Goal: Task Accomplishment & Management: Complete application form

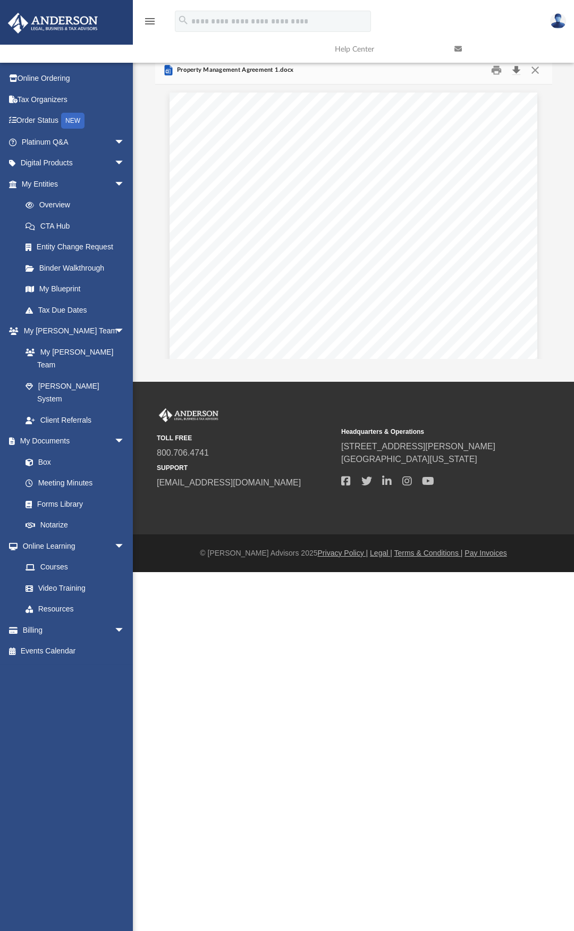
scroll to position [234, 389]
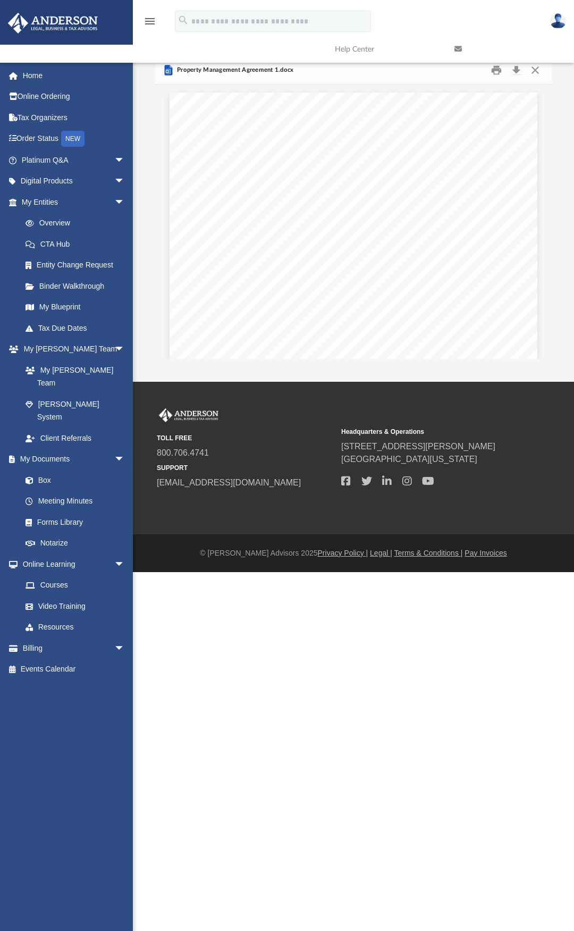
click at [67, 23] on img at bounding box center [53, 23] width 96 height 21
click at [36, 23] on img at bounding box center [53, 23] width 96 height 21
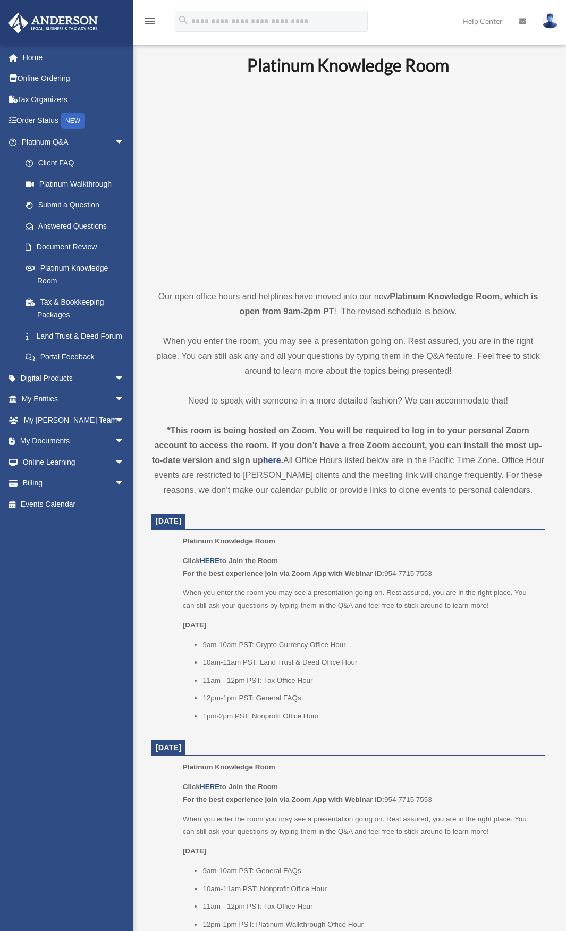
click at [212, 561] on u "HERE" at bounding box center [210, 560] width 20 height 8
click at [114, 143] on span "arrow_drop_down" at bounding box center [124, 142] width 21 height 22
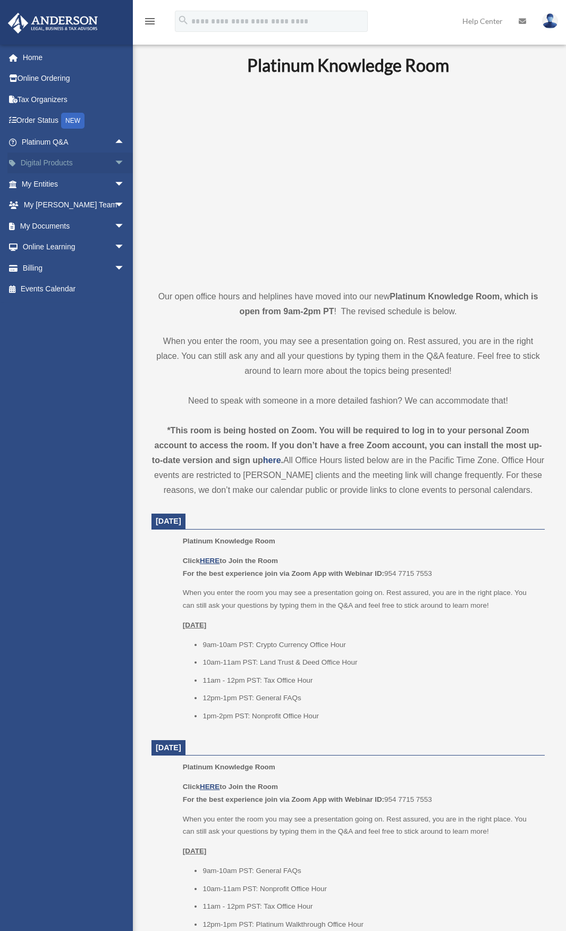
click at [114, 166] on span "arrow_drop_down" at bounding box center [124, 164] width 21 height 22
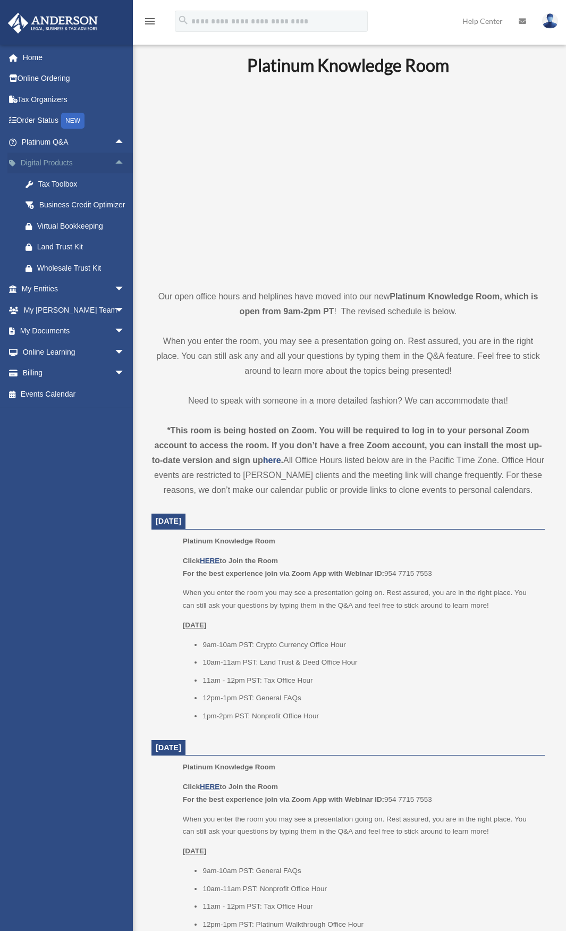
click at [114, 166] on span "arrow_drop_up" at bounding box center [124, 164] width 21 height 22
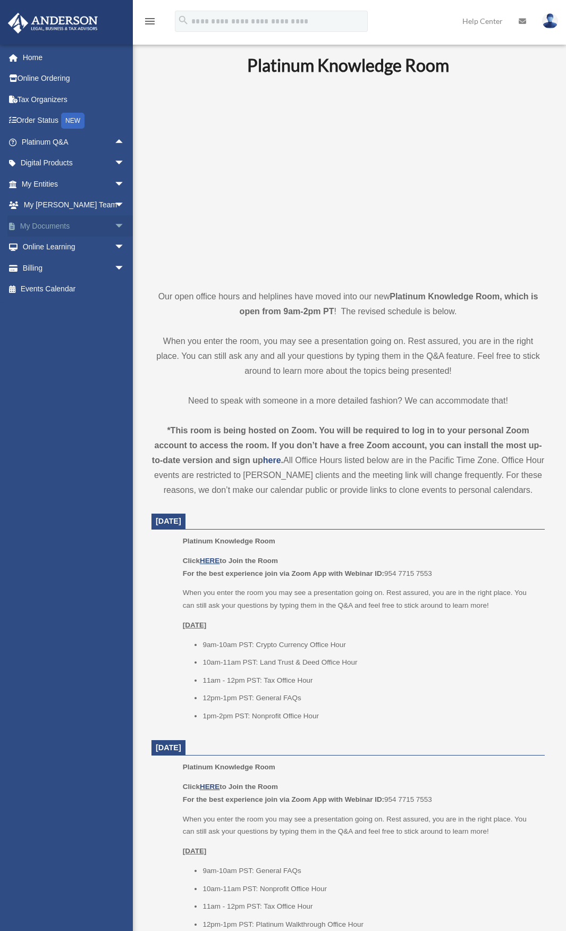
click at [114, 226] on span "arrow_drop_down" at bounding box center [124, 226] width 21 height 22
click at [62, 250] on link "Box" at bounding box center [78, 246] width 126 height 21
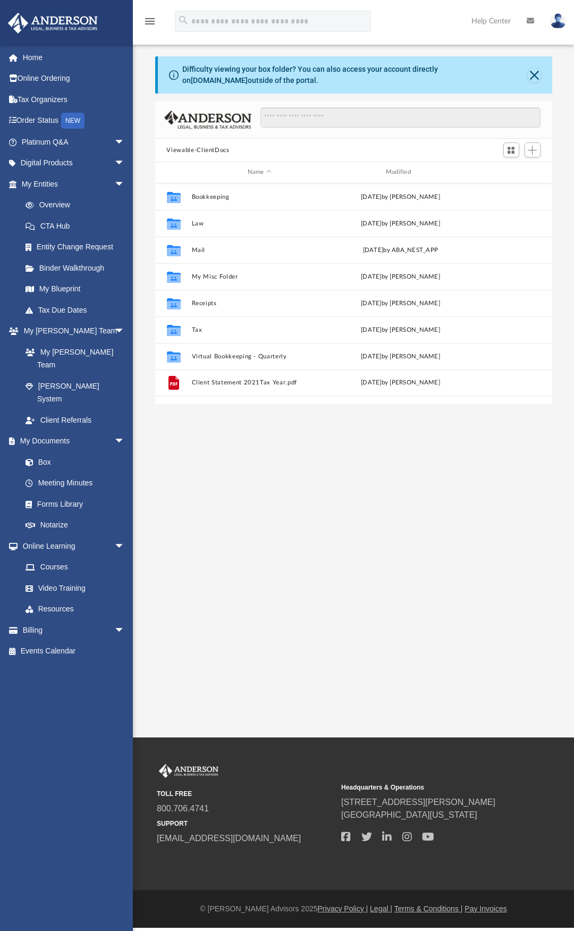
scroll to position [234, 389]
click at [198, 222] on button "Law" at bounding box center [259, 223] width 136 height 7
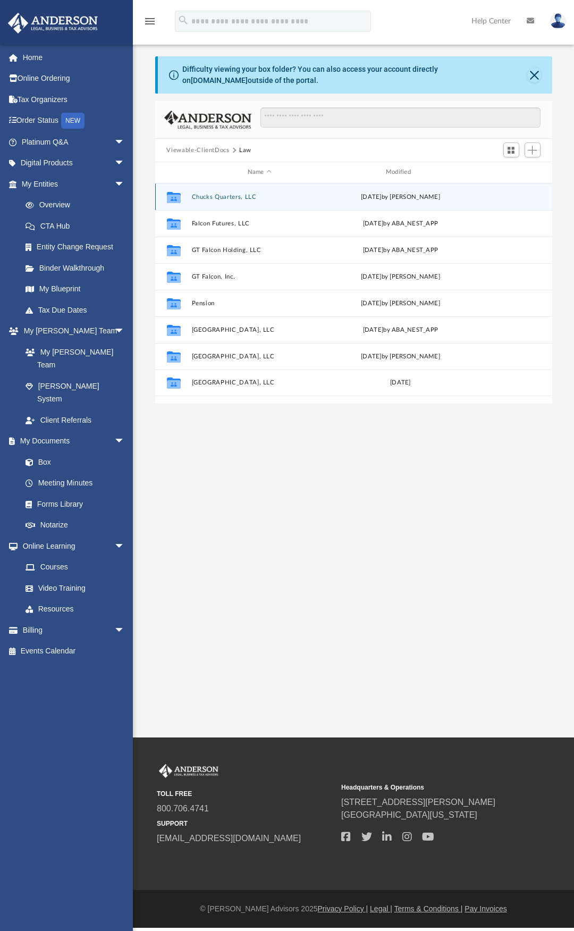
click at [229, 196] on button "Chucks Quarters, LLC" at bounding box center [259, 196] width 136 height 7
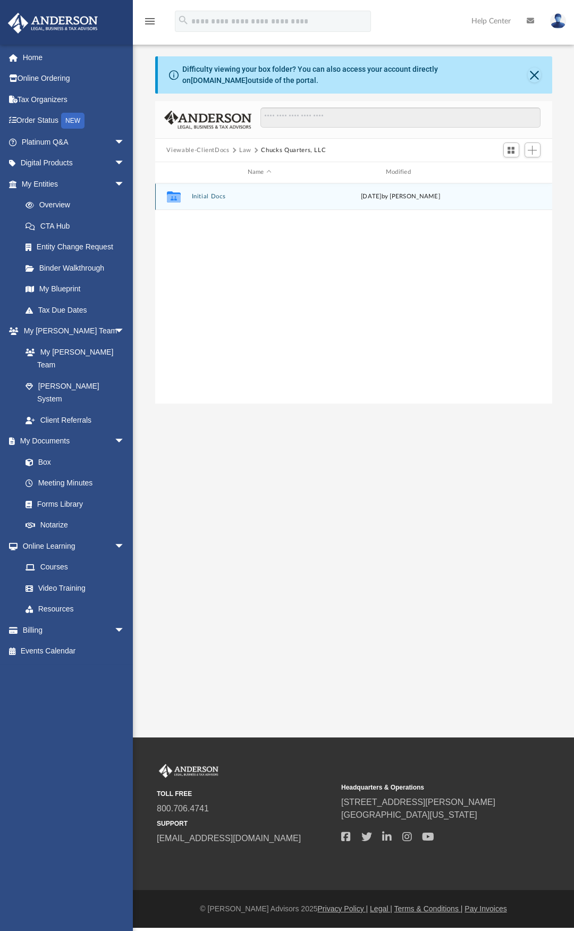
click at [205, 197] on button "Initial Docs" at bounding box center [259, 196] width 136 height 7
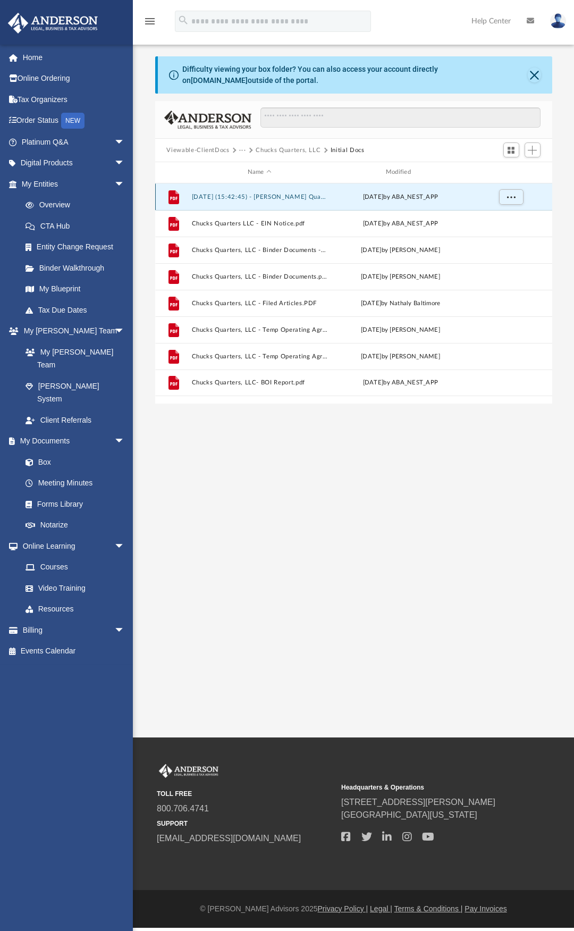
click at [270, 197] on button "2024.12.26 (15:42:45) - Chucks Quarters, LLC - EIN Letter from IRS.pdf" at bounding box center [259, 196] width 136 height 7
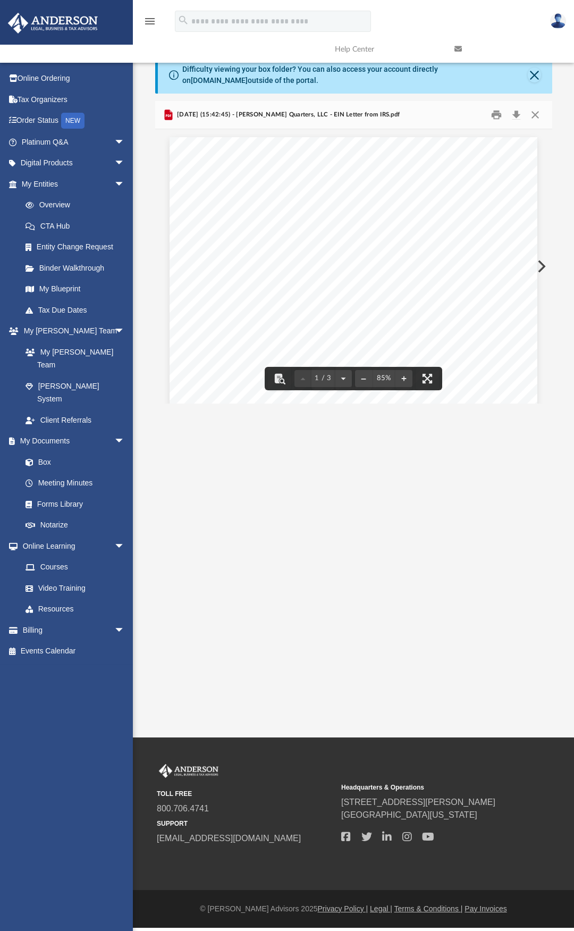
click at [551, 398] on div "Document Viewer" at bounding box center [353, 266] width 397 height 274
drag, startPoint x: 549, startPoint y: 367, endPoint x: 557, endPoint y: 178, distance: 189.4
click at [557, 178] on div "Difficulty viewing your box folder? You can also access your account directly o…" at bounding box center [353, 229] width 441 height 347
drag, startPoint x: 560, startPoint y: 172, endPoint x: 557, endPoint y: 158, distance: 14.1
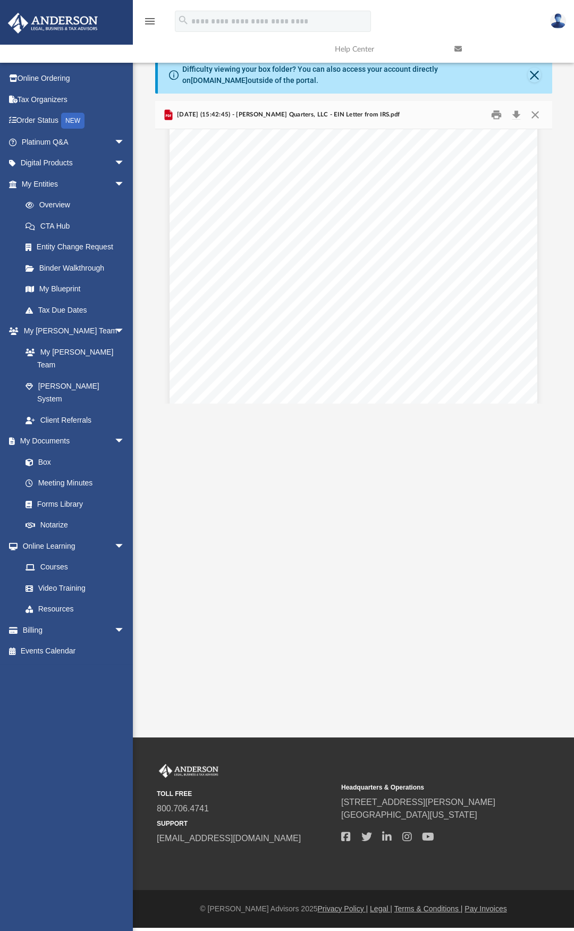
click at [557, 158] on div "Difficulty viewing your box folder? You can also access your account directly o…" at bounding box center [353, 229] width 441 height 347
click at [537, 116] on button "Close" at bounding box center [535, 115] width 19 height 16
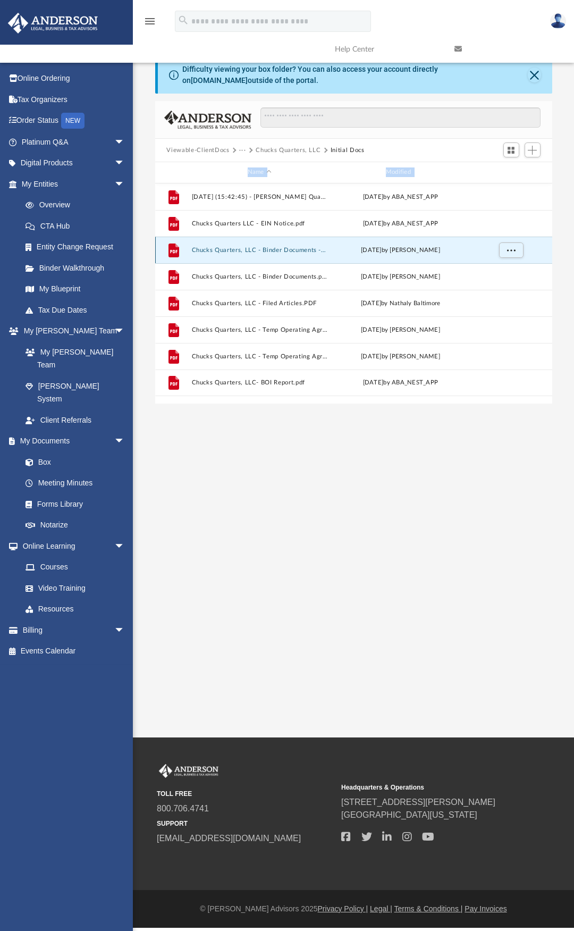
click at [280, 249] on button "Chucks Quarters, LLC - Binder Documents - DocuSigned.pdf" at bounding box center [259, 250] width 136 height 7
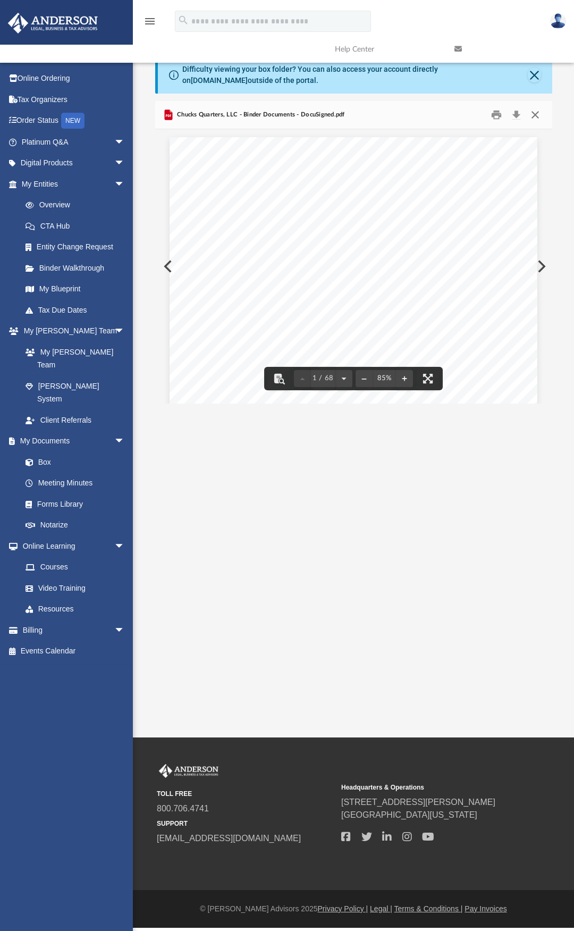
click at [536, 114] on button "Close" at bounding box center [535, 115] width 19 height 16
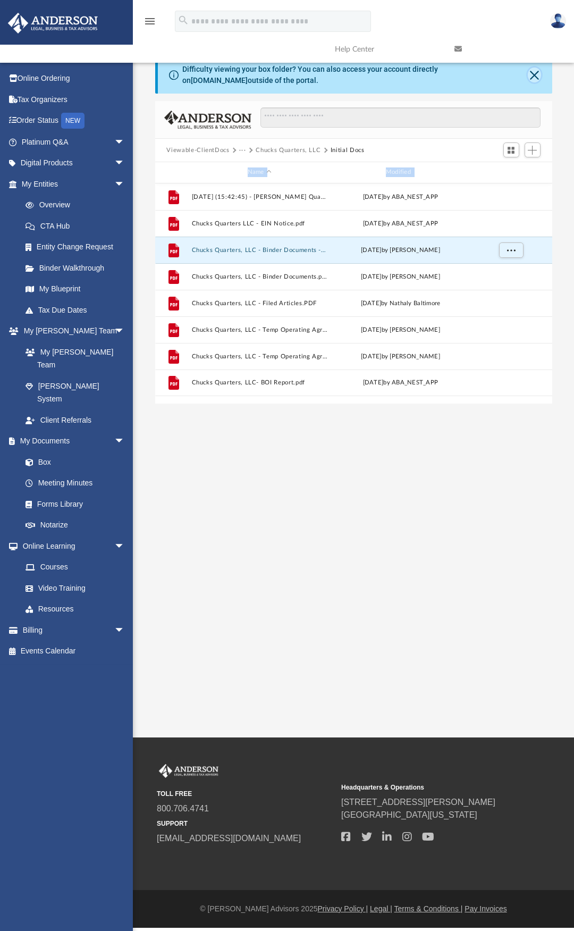
click at [534, 75] on button "Close" at bounding box center [534, 74] width 13 height 15
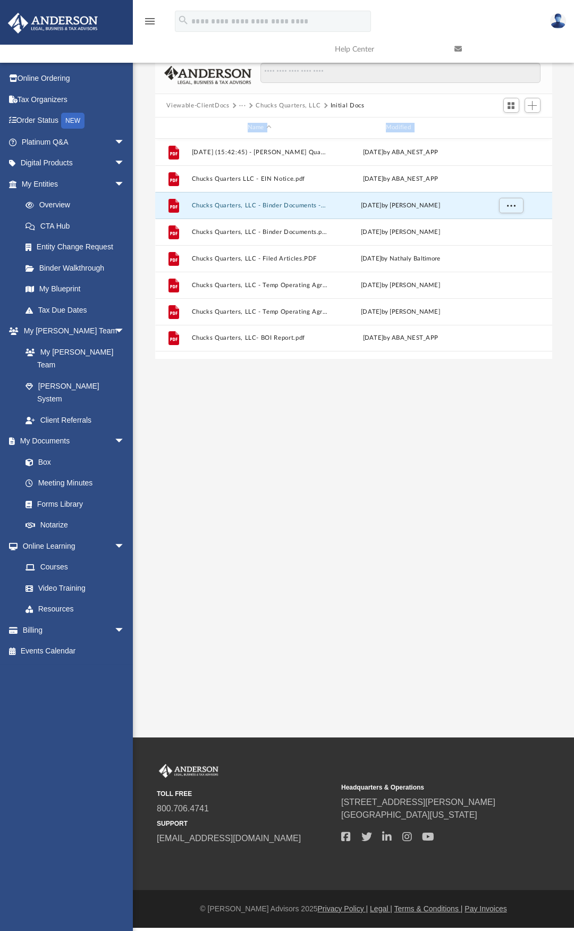
click at [297, 104] on button "Chucks Quarters, LLC" at bounding box center [288, 106] width 65 height 10
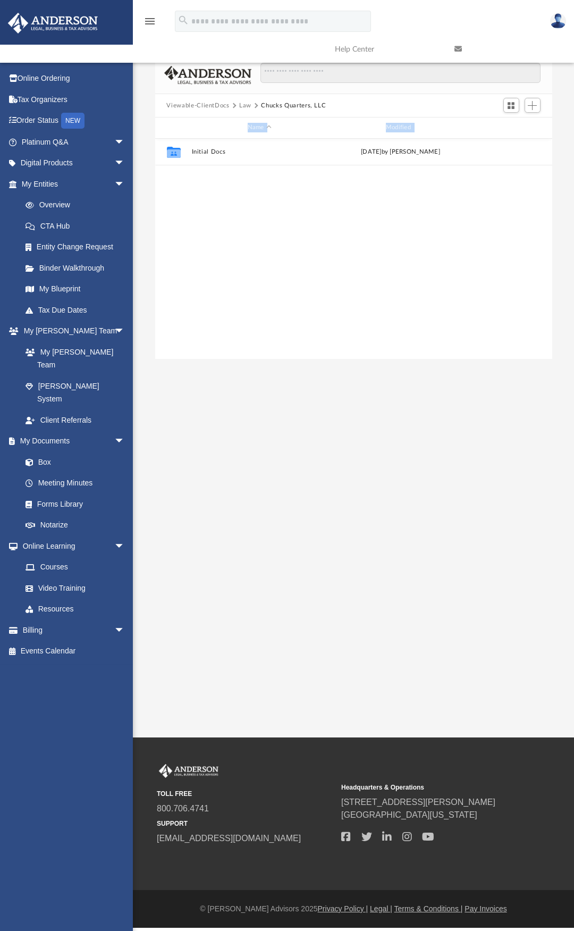
click at [215, 103] on button "Viewable-ClientDocs" at bounding box center [197, 106] width 63 height 10
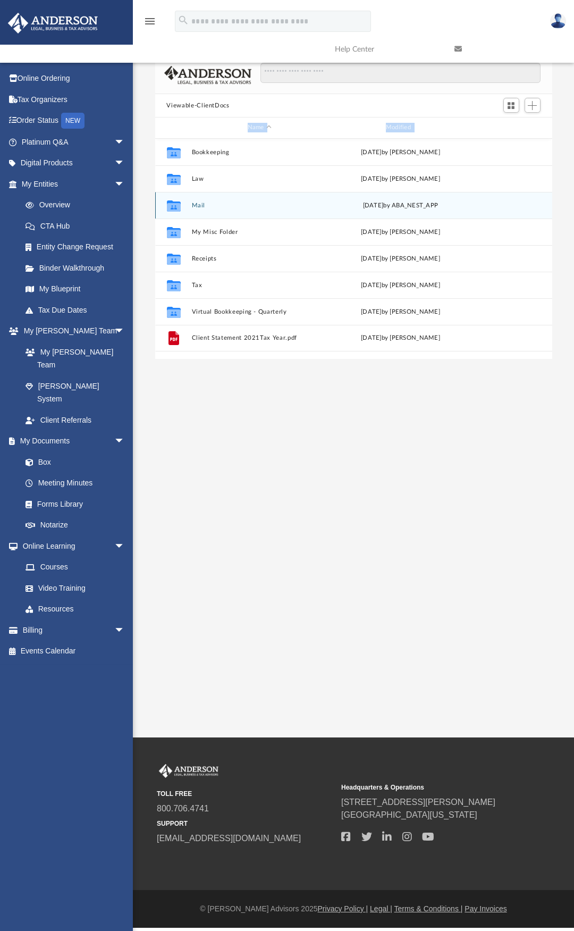
click at [199, 204] on button "Mail" at bounding box center [259, 205] width 136 height 7
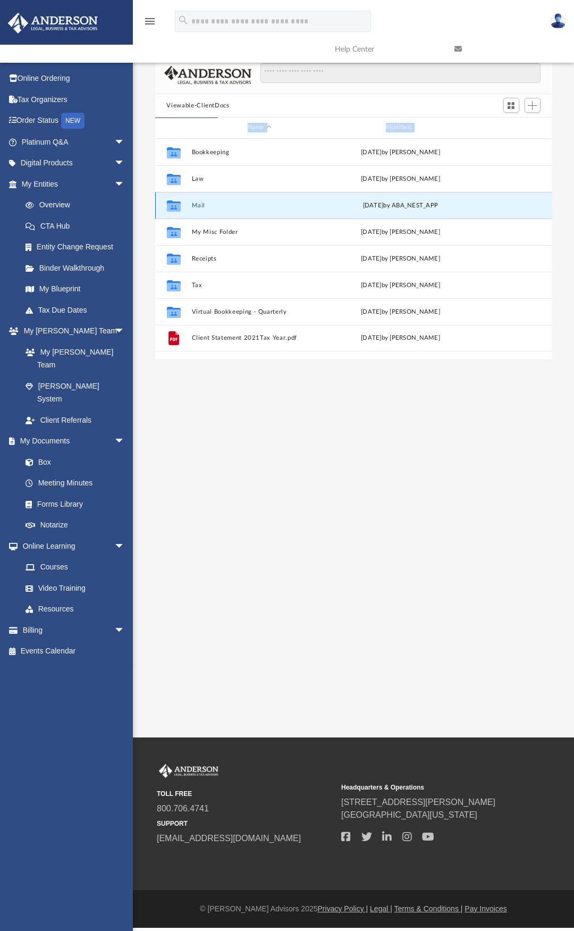
click at [194, 205] on button "Mail" at bounding box center [259, 205] width 136 height 7
click at [234, 204] on button "Mail" at bounding box center [259, 205] width 136 height 7
click at [221, 201] on div "Collaborated Folder Mail Tue Jun 17 2025 by ABA_NEST_APP" at bounding box center [353, 205] width 397 height 27
click at [183, 211] on div "Collaborated Folder" at bounding box center [173, 205] width 27 height 17
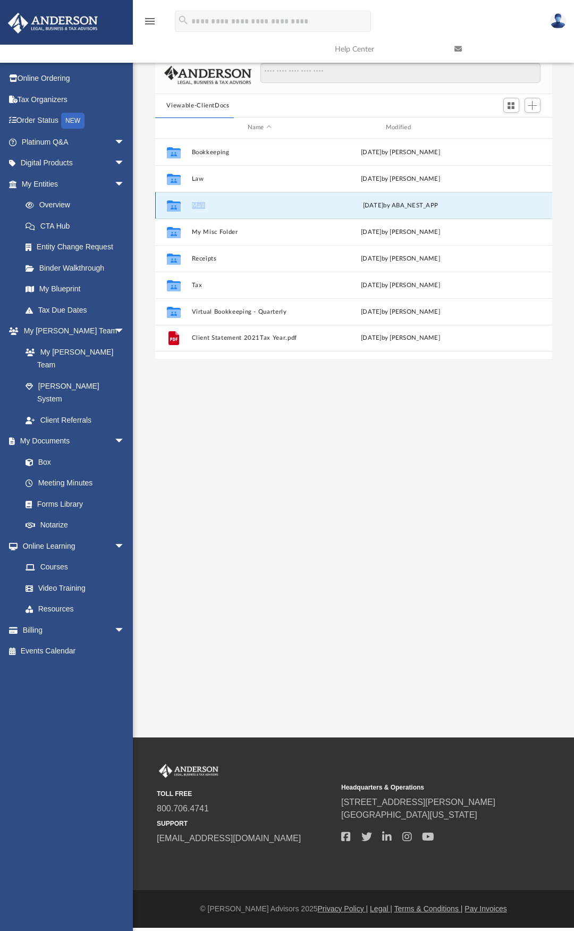
click at [183, 210] on div "Collaborated Folder" at bounding box center [173, 205] width 27 height 17
drag, startPoint x: 164, startPoint y: 201, endPoint x: 158, endPoint y: 202, distance: 6.4
click at [158, 202] on div "Collaborated Folder Mail Tue Jun 17 2025 by ABA_NEST_APP" at bounding box center [353, 205] width 397 height 27
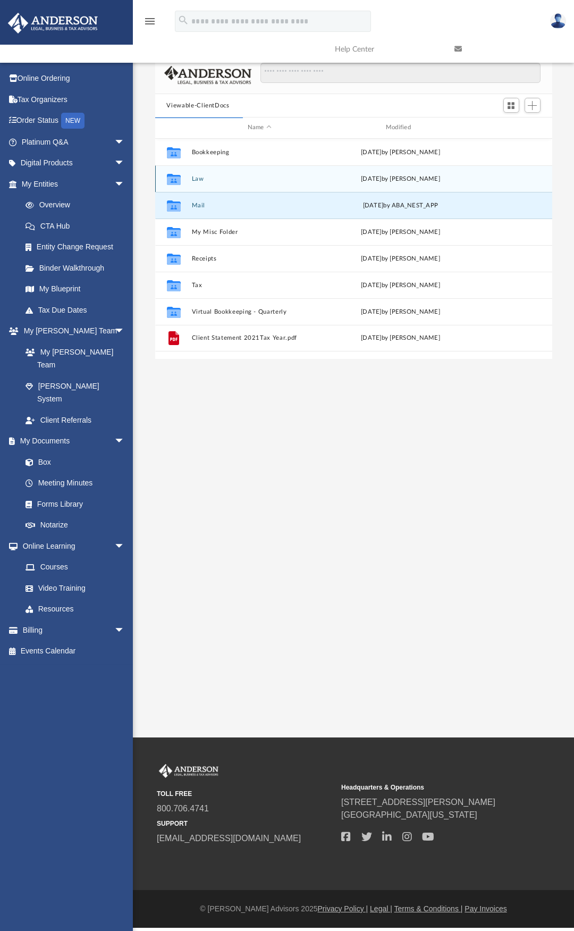
click at [199, 177] on button "Law" at bounding box center [259, 178] width 136 height 7
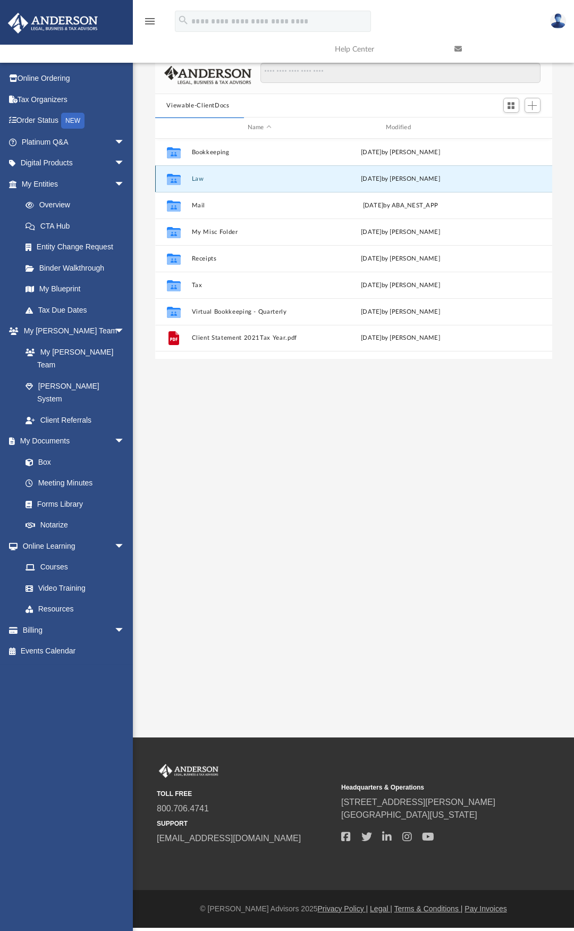
click at [199, 177] on button "Law" at bounding box center [259, 178] width 136 height 7
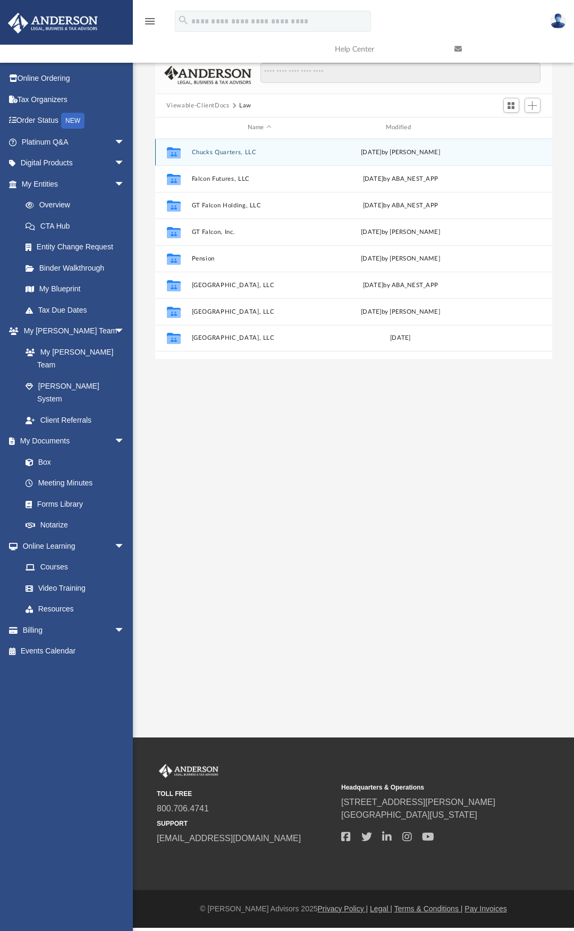
click at [234, 153] on button "Chucks Quarters, LLC" at bounding box center [259, 152] width 136 height 7
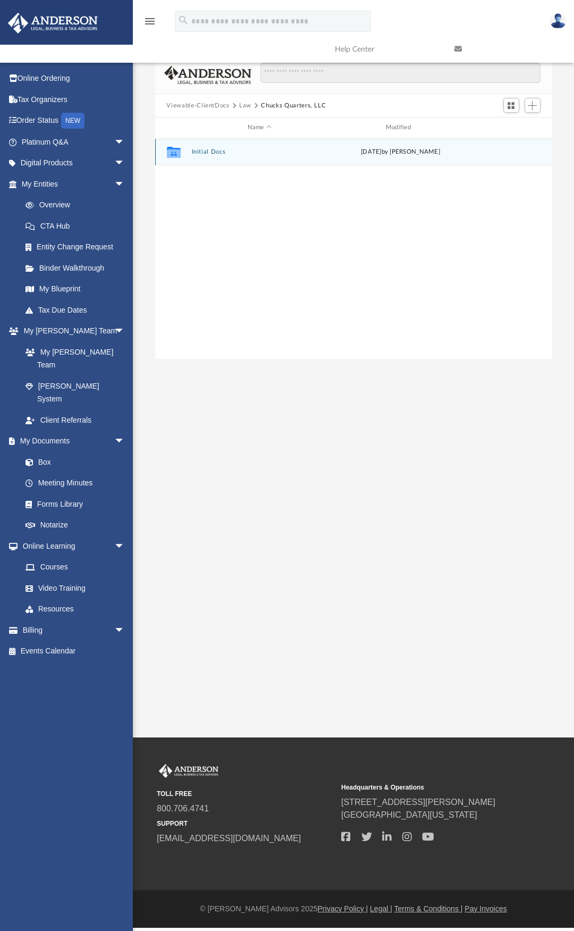
click at [212, 150] on button "Initial Docs" at bounding box center [259, 151] width 136 height 7
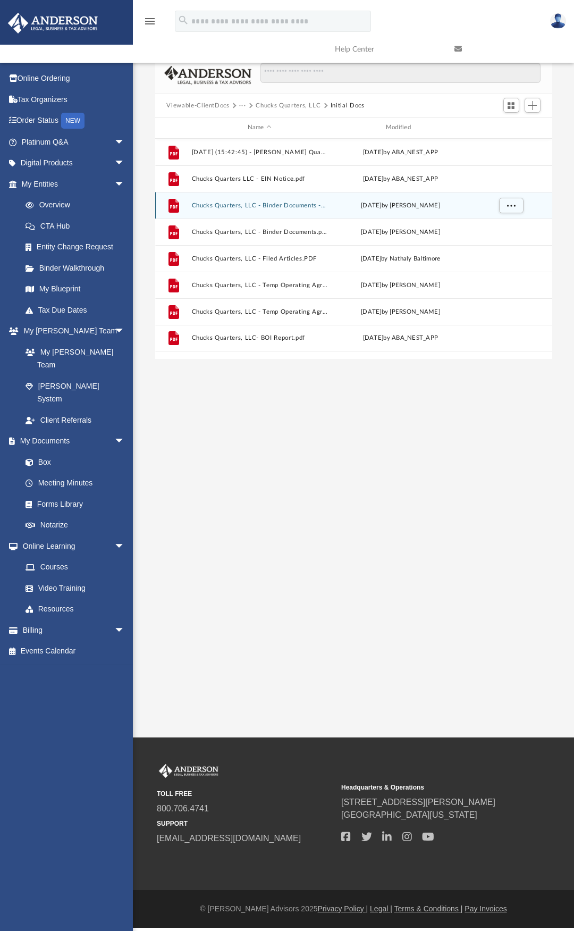
click at [225, 202] on button "Chucks Quarters, LLC - Binder Documents - DocuSigned.pdf" at bounding box center [259, 205] width 136 height 7
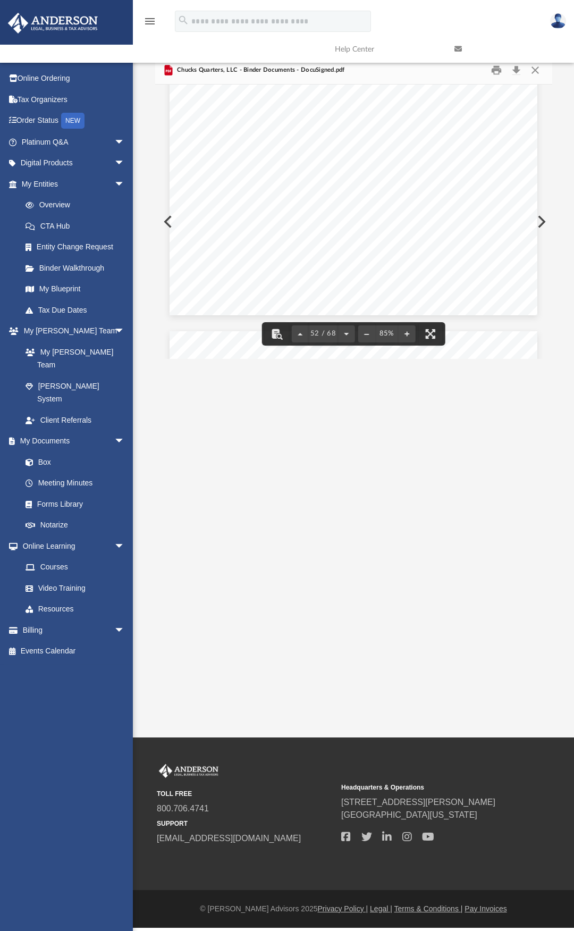
scroll to position [25329, 0]
click at [204, 72] on span "Chucks Quarters, LLC - Binder Documents - DocuSigned.pdf" at bounding box center [260, 70] width 170 height 10
click at [538, 67] on link at bounding box center [506, 49] width 120 height 42
click at [535, 71] on button "Close" at bounding box center [535, 70] width 19 height 16
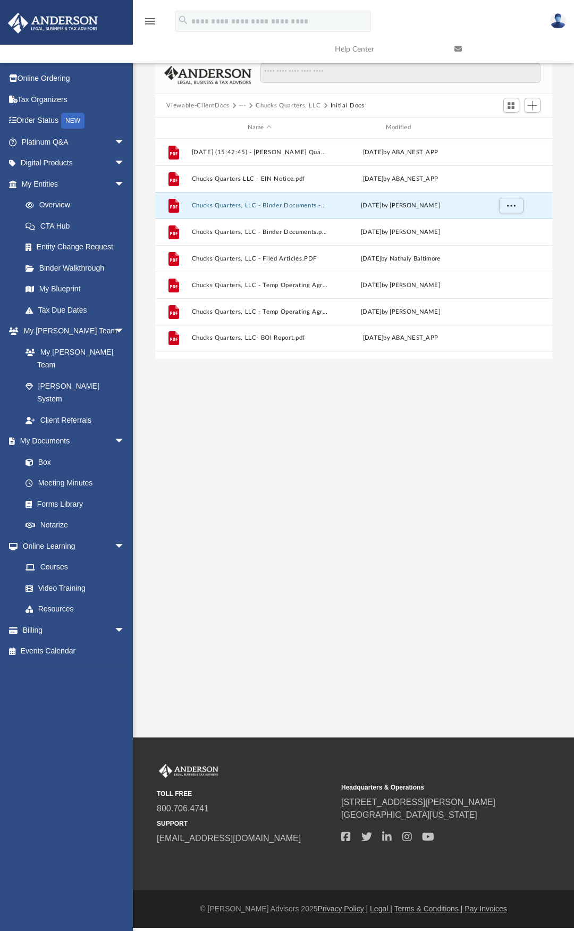
click at [209, 104] on button "Viewable-ClientDocs" at bounding box center [197, 106] width 63 height 10
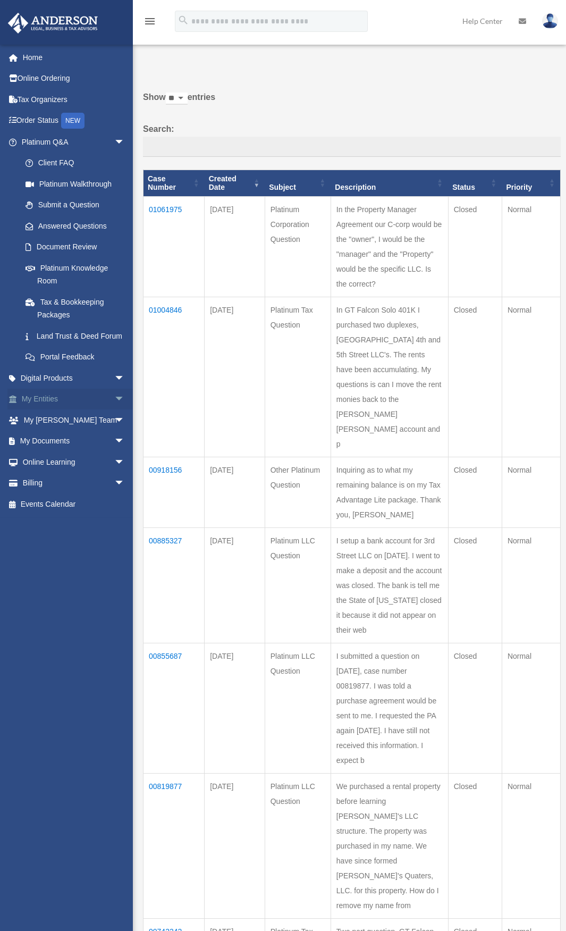
click at [114, 410] on span "arrow_drop_down" at bounding box center [124, 399] width 21 height 22
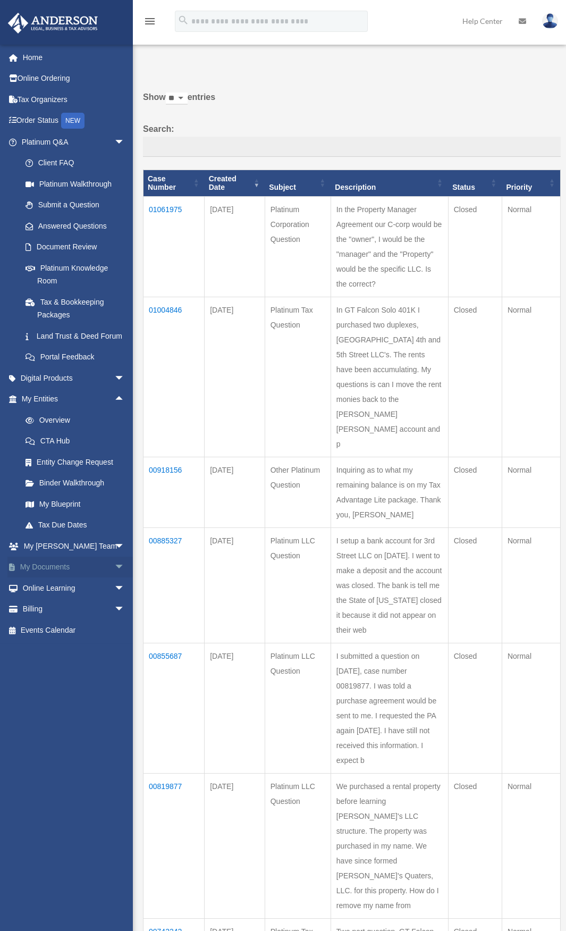
click at [114, 578] on span "arrow_drop_down" at bounding box center [124, 567] width 21 height 22
click at [33, 592] on span at bounding box center [34, 588] width 7 height 7
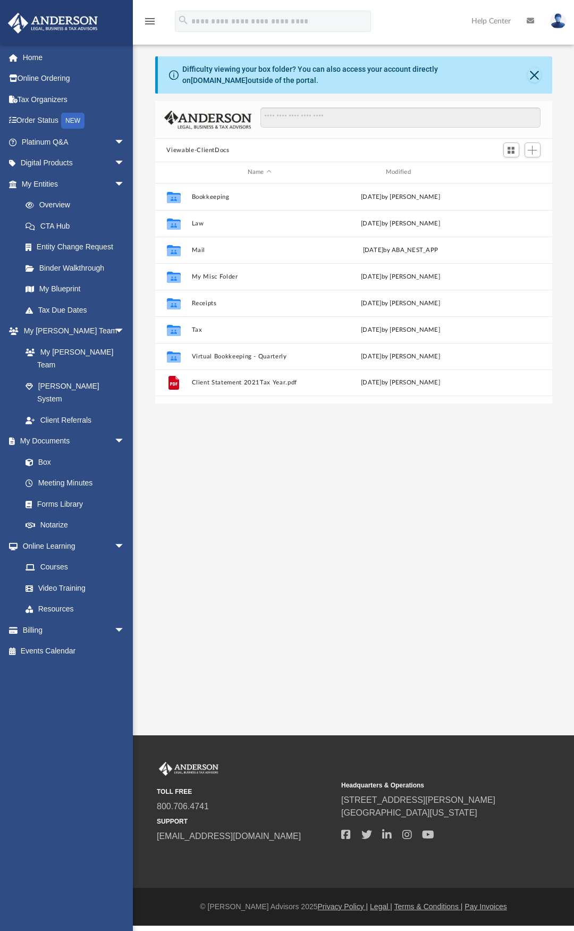
scroll to position [234, 389]
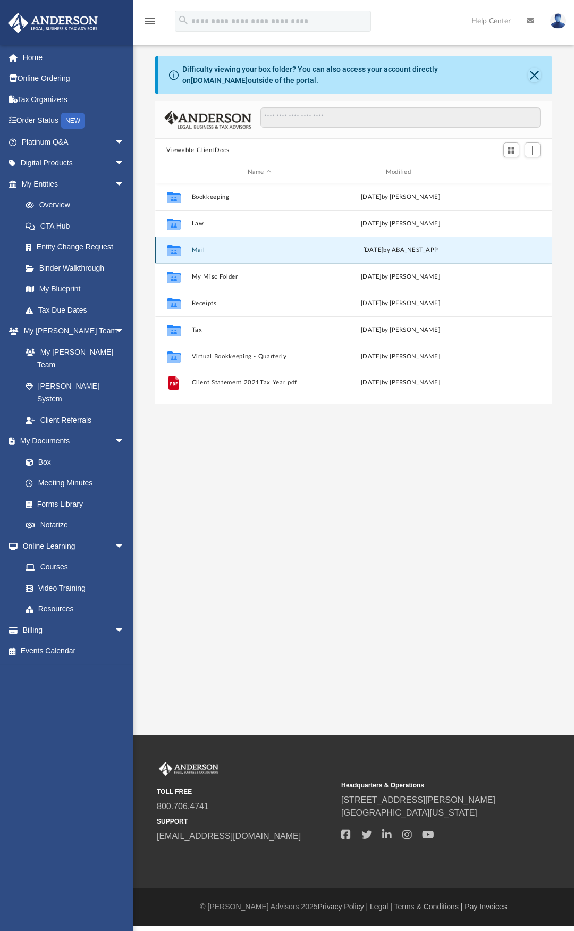
click at [198, 249] on button "Mail" at bounding box center [259, 250] width 136 height 7
click at [171, 250] on icon "grid" at bounding box center [173, 251] width 14 height 9
click at [173, 249] on icon "grid" at bounding box center [173, 251] width 14 height 9
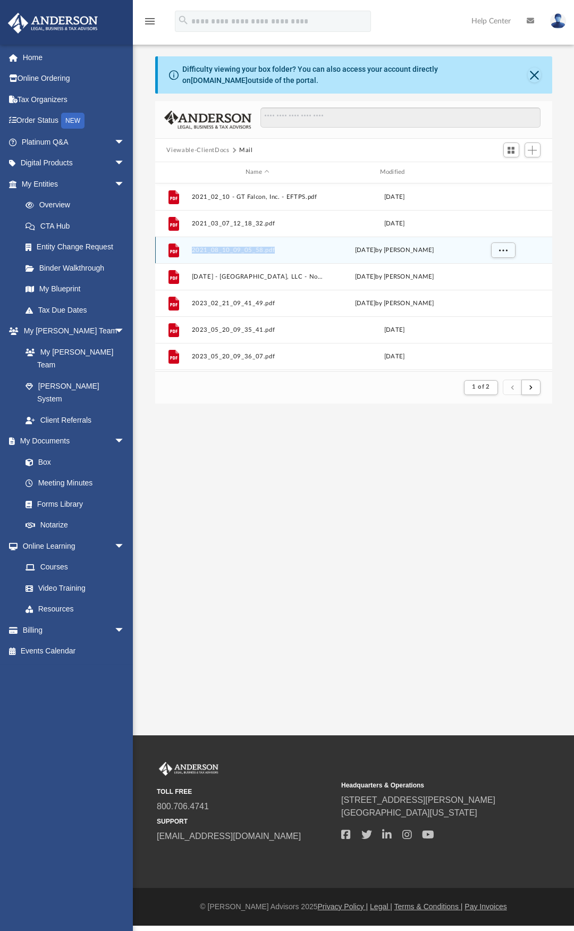
scroll to position [201, 389]
click at [173, 249] on icon "grid" at bounding box center [173, 250] width 11 height 14
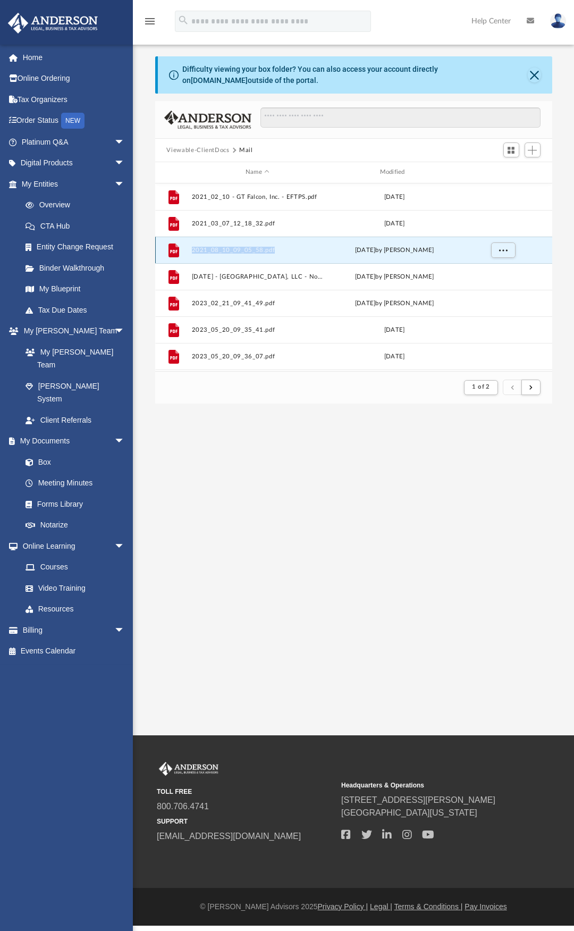
click at [173, 249] on icon "grid" at bounding box center [173, 250] width 11 height 14
click at [275, 536] on div "App ftrautman17@gmail.com Sign Out ftrautman17@gmail.com Home Online Ordering T…" at bounding box center [287, 367] width 574 height 735
click at [396, 169] on div "Modified" at bounding box center [394, 172] width 132 height 10
click at [532, 385] on span "submit" at bounding box center [530, 387] width 3 height 6
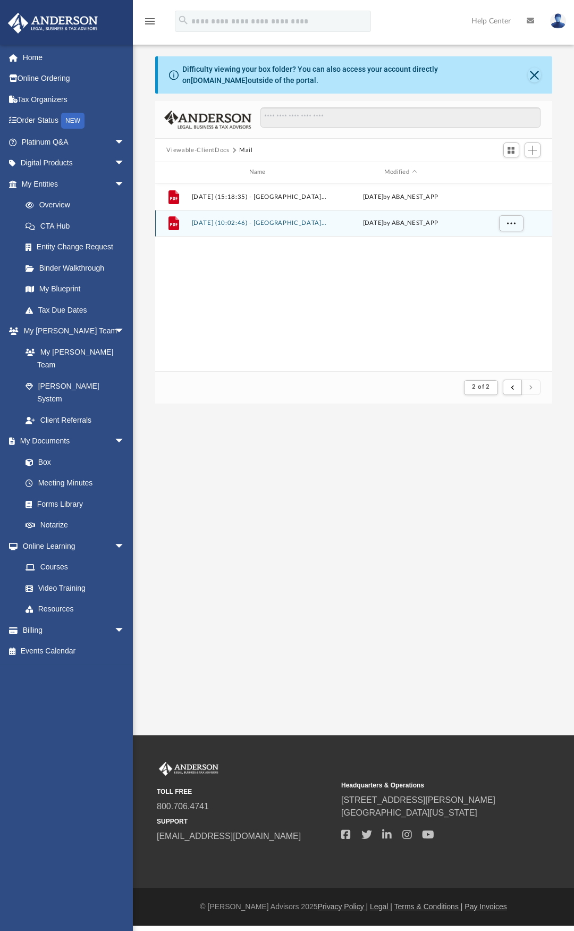
click at [229, 219] on button "2025.06.17 (10:02:46) - Salem 3rd Street, LLC - Mail from JPMorgan Chase Bank, …" at bounding box center [259, 222] width 136 height 7
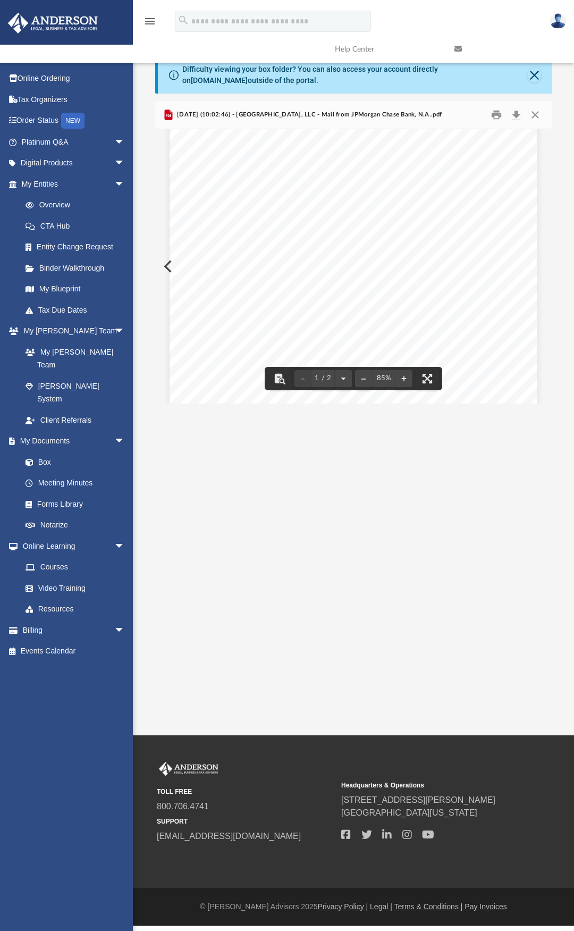
scroll to position [0, 0]
click at [537, 115] on button "Close" at bounding box center [535, 115] width 19 height 16
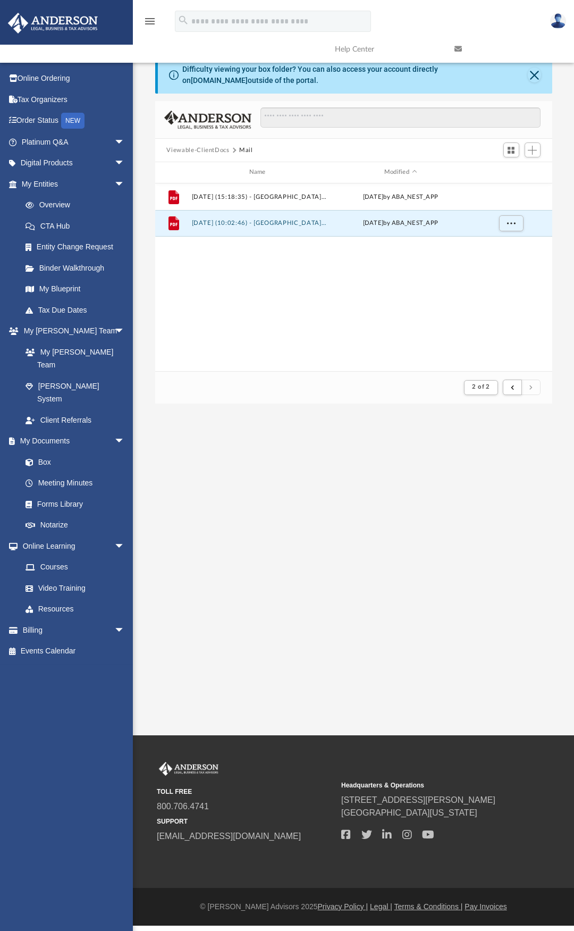
scroll to position [201, 389]
click at [279, 197] on button "2025.06.13 (15:18:35) - Salem 5th Street, LLC - Mail from SALEM UTILITIES DEPAR…" at bounding box center [259, 196] width 136 height 7
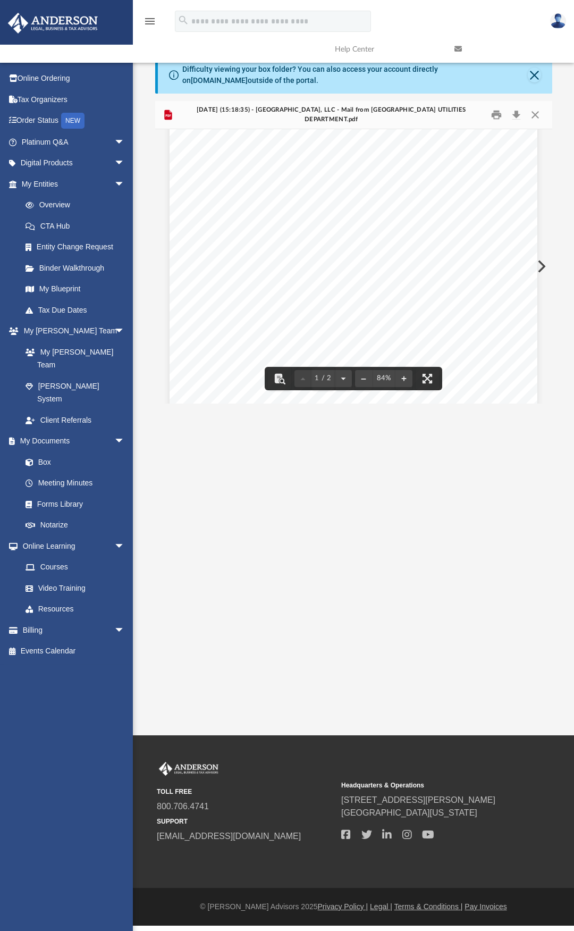
scroll to position [0, 0]
click at [539, 111] on button "Close" at bounding box center [535, 115] width 19 height 16
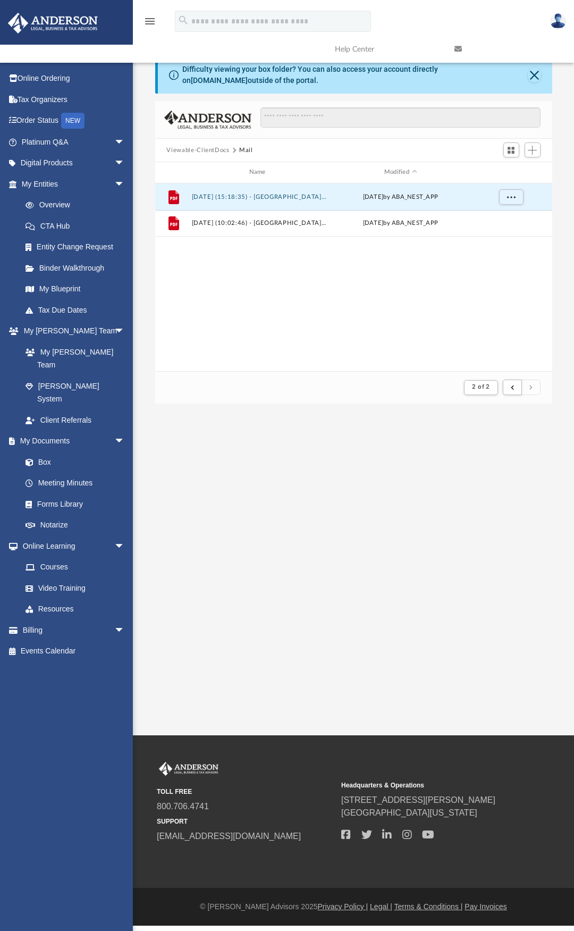
click at [181, 148] on button "Viewable-ClientDocs" at bounding box center [197, 151] width 63 height 10
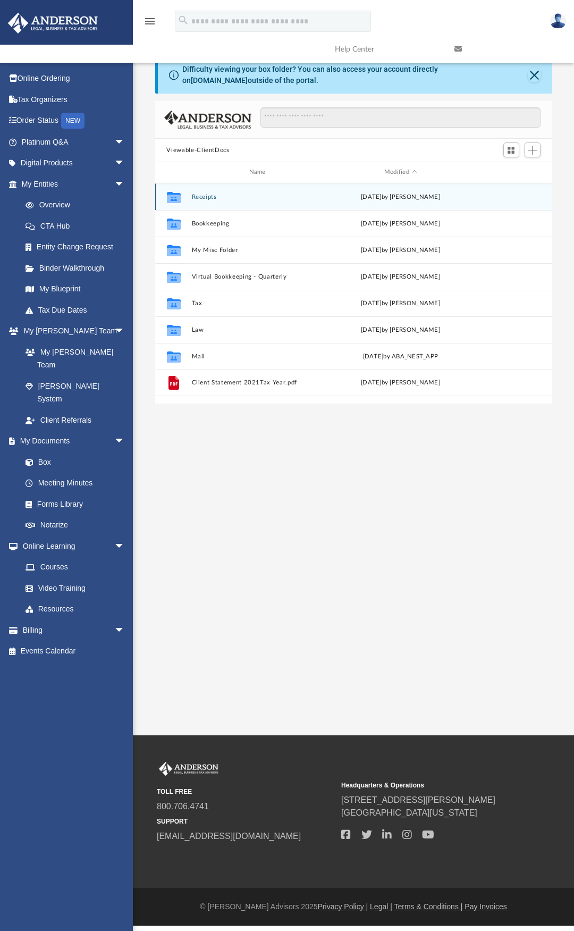
scroll to position [234, 389]
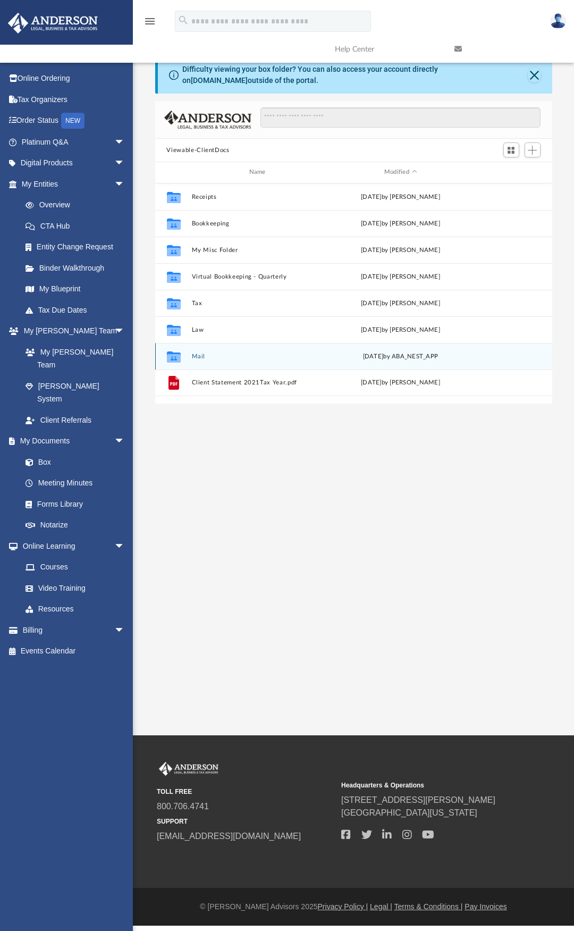
click at [199, 354] on button "Mail" at bounding box center [259, 356] width 136 height 7
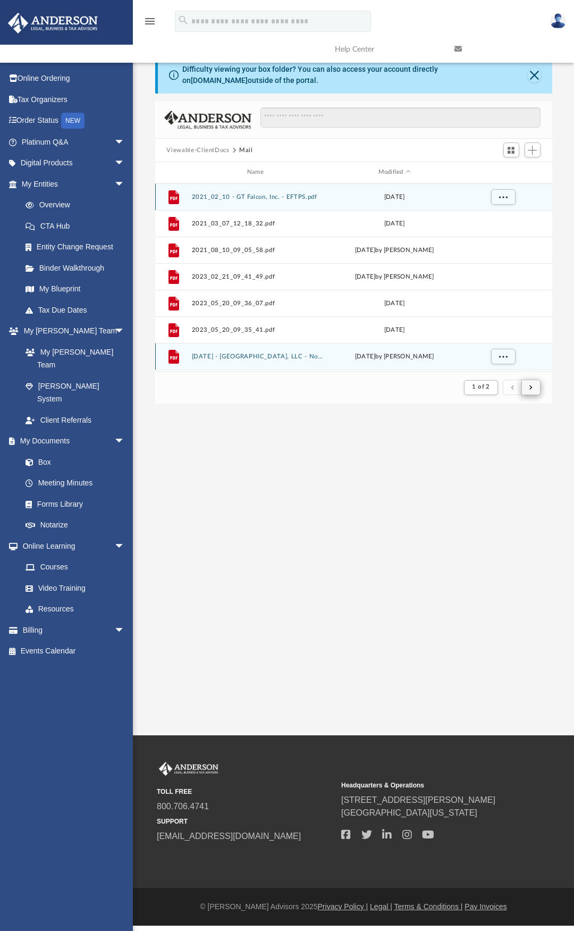
scroll to position [201, 389]
click at [529, 390] on button "submit" at bounding box center [530, 386] width 19 height 15
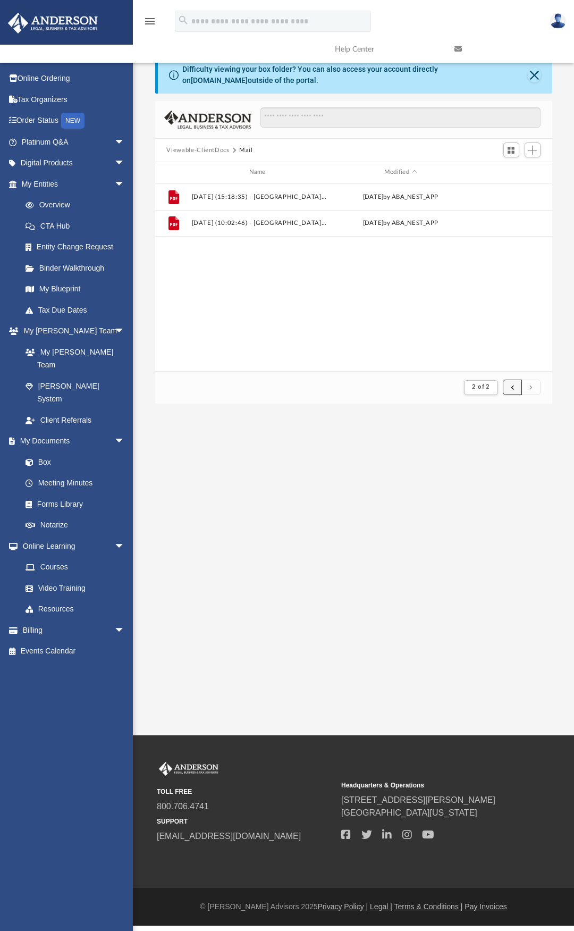
click at [512, 387] on span "submit" at bounding box center [512, 387] width 3 height 6
click at [511, 388] on span "submit" at bounding box center [512, 387] width 3 height 6
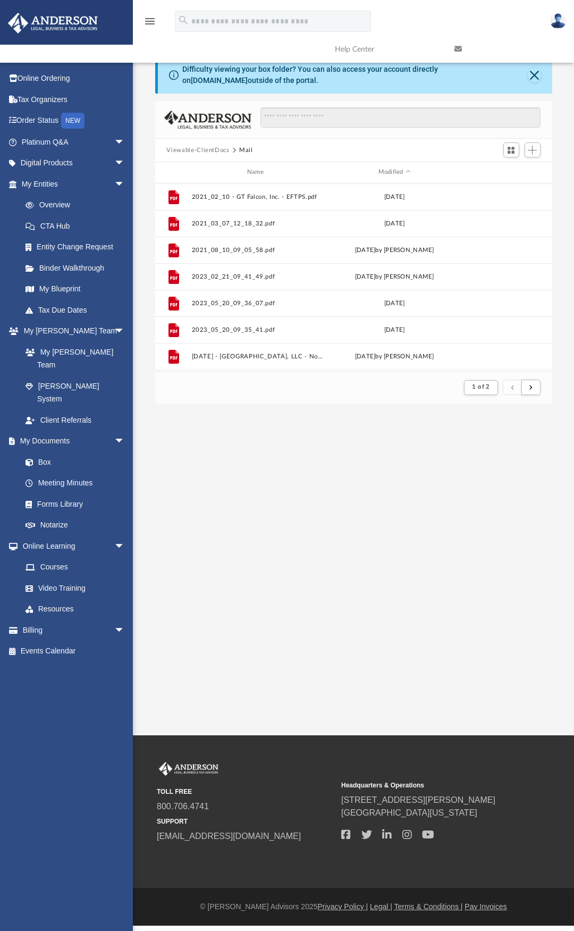
click at [50, 21] on img at bounding box center [53, 23] width 96 height 21
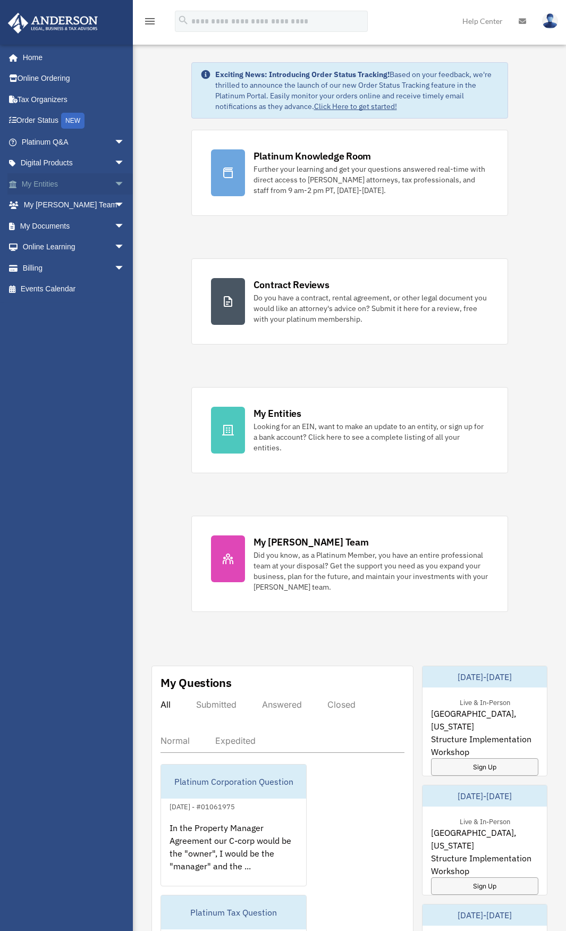
click at [114, 184] on span "arrow_drop_down" at bounding box center [124, 184] width 21 height 22
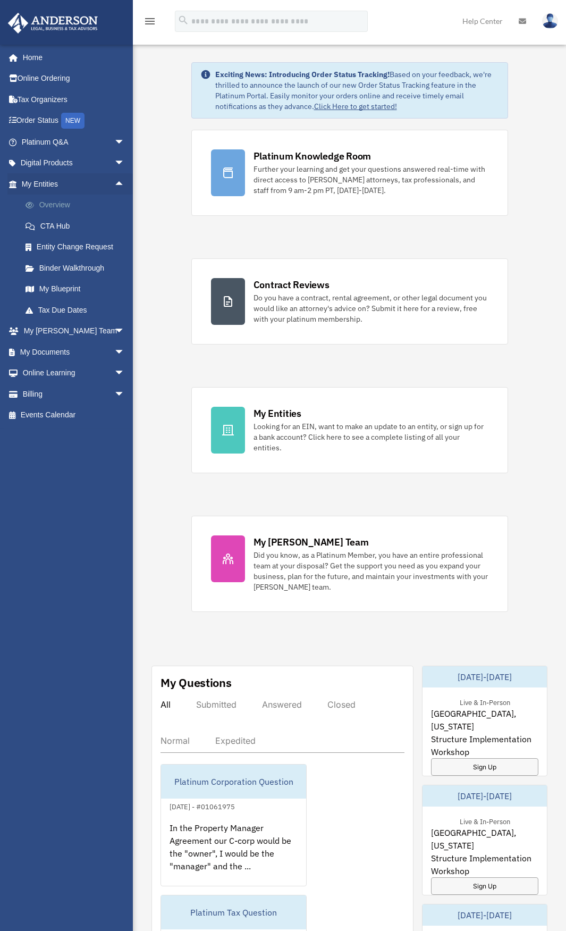
click at [75, 204] on link "Overview" at bounding box center [78, 205] width 126 height 21
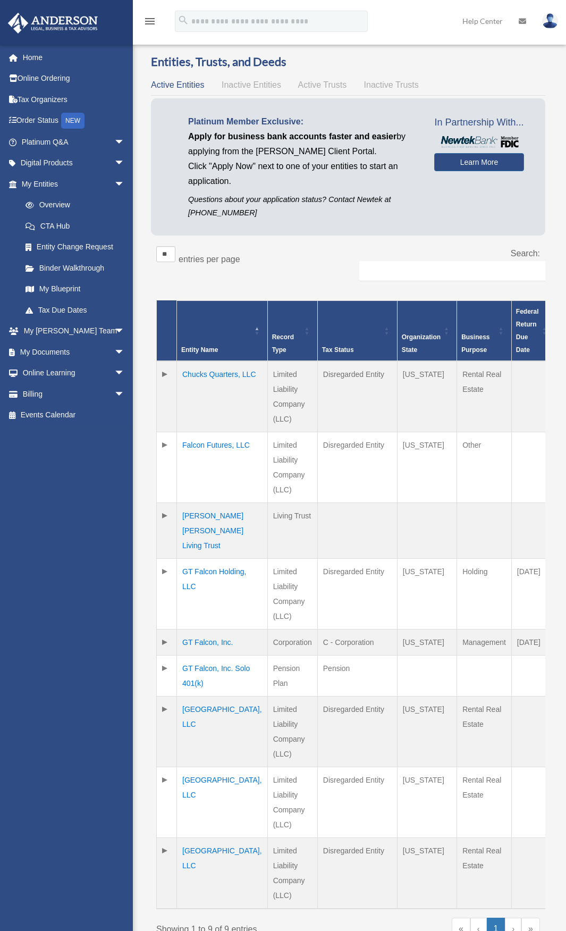
click at [195, 375] on td "Chucks Quarters, LLC" at bounding box center [222, 396] width 91 height 71
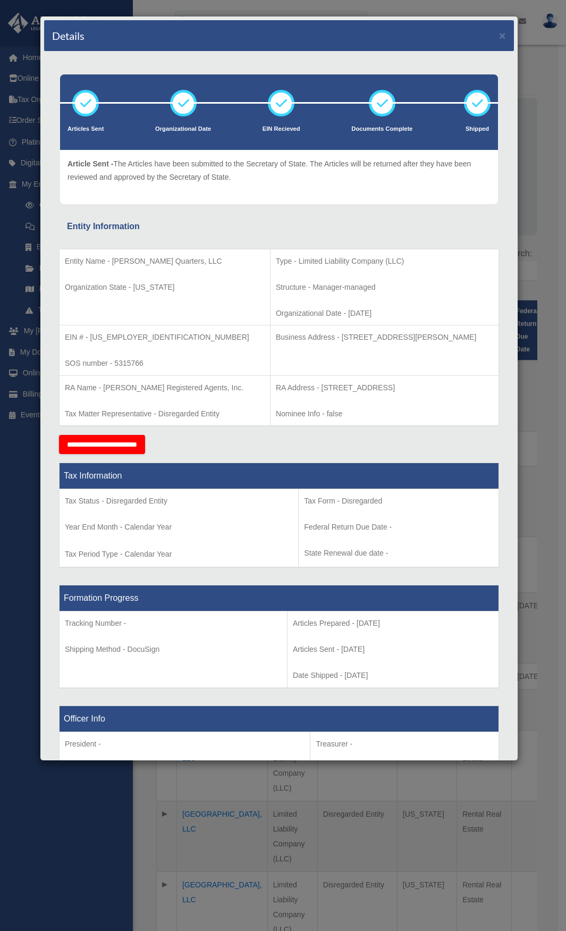
click at [534, 53] on div "Details × Articles Sent Organizational Date" at bounding box center [283, 465] width 566 height 931
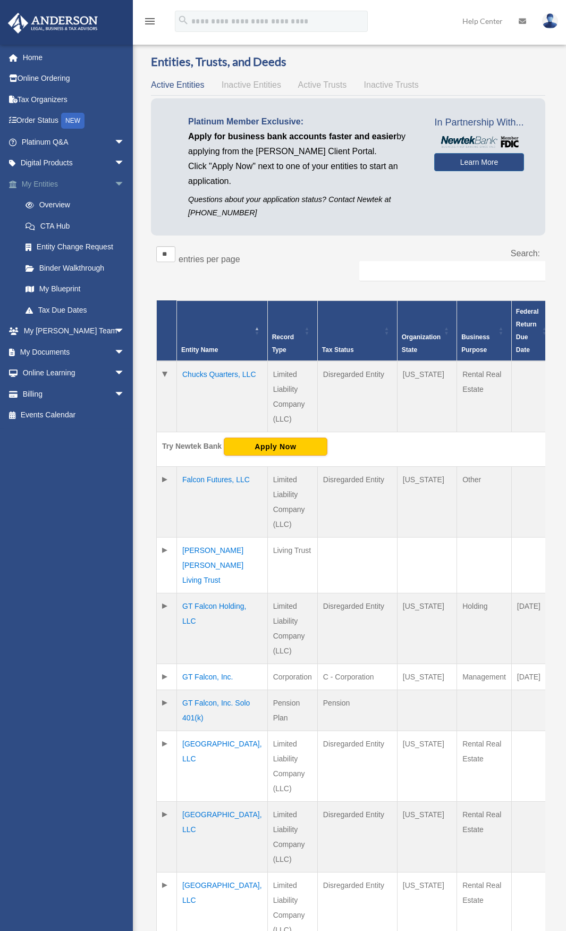
click at [114, 182] on span "arrow_drop_down" at bounding box center [124, 184] width 21 height 22
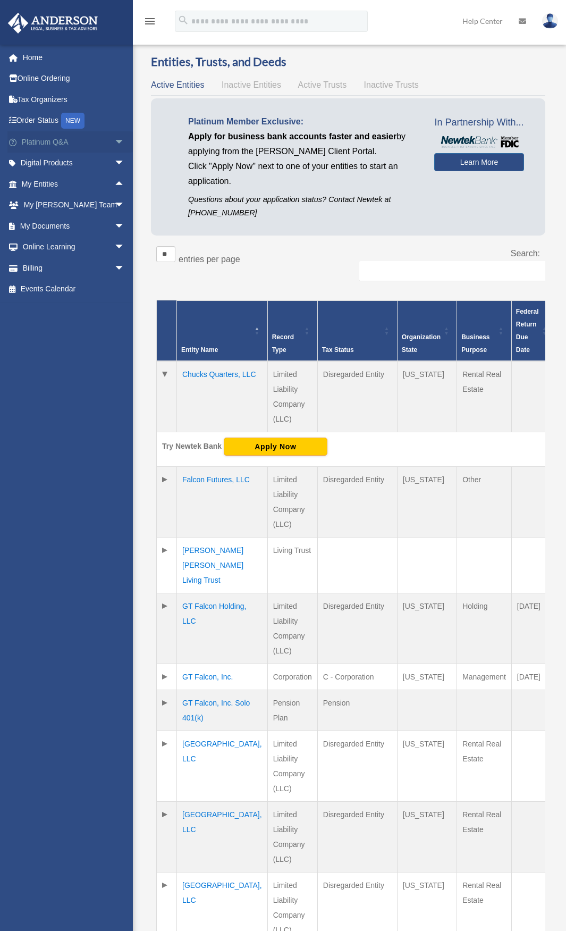
click at [114, 141] on span "arrow_drop_down" at bounding box center [124, 142] width 21 height 22
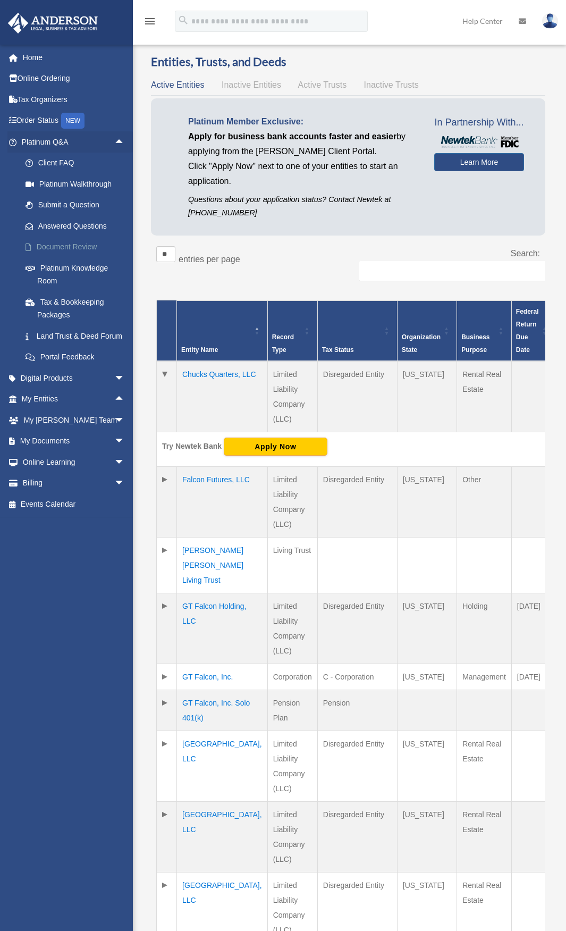
click at [76, 244] on link "Document Review" at bounding box center [78, 246] width 126 height 21
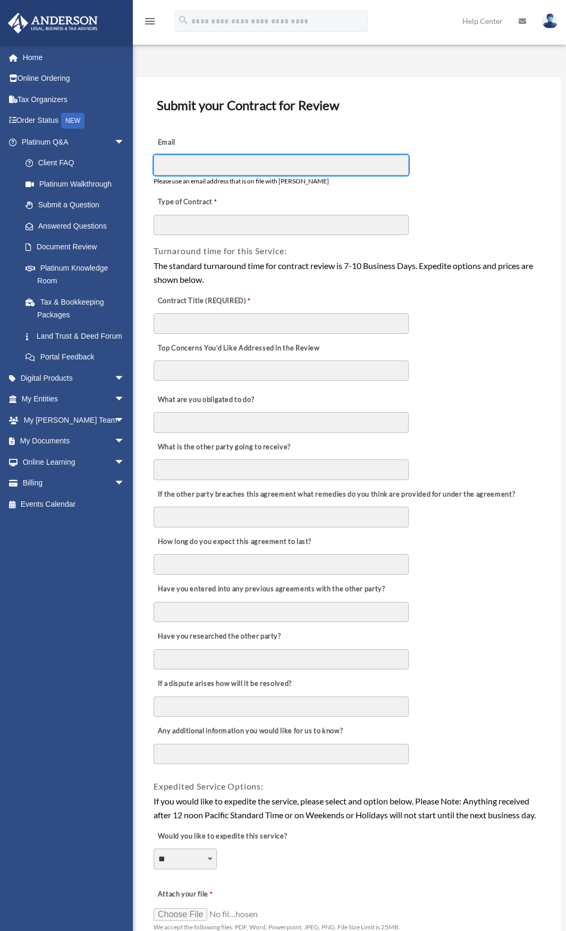
click at [177, 168] on input "Email" at bounding box center [281, 165] width 255 height 20
type input "**********"
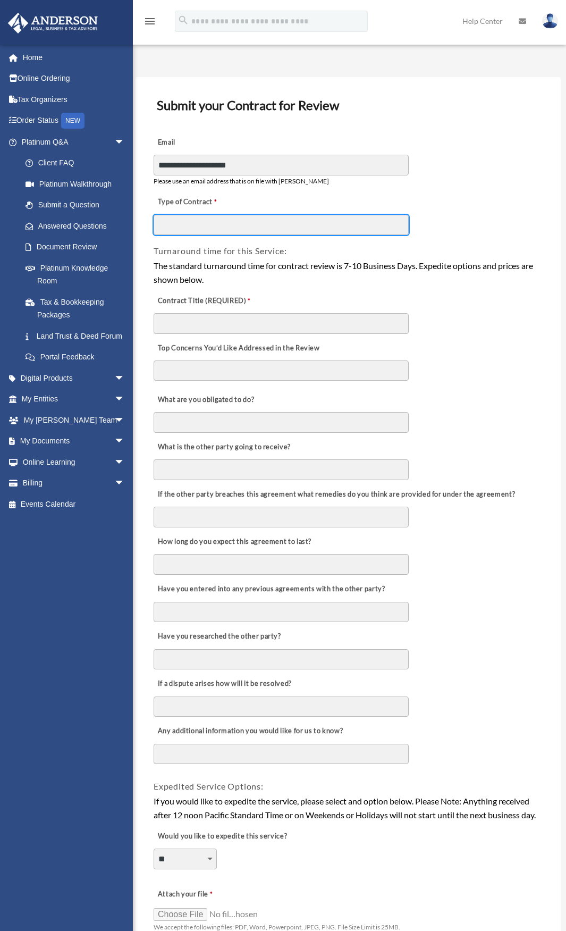
click at [230, 225] on input "Type of Contract" at bounding box center [281, 225] width 255 height 20
type input "**********"
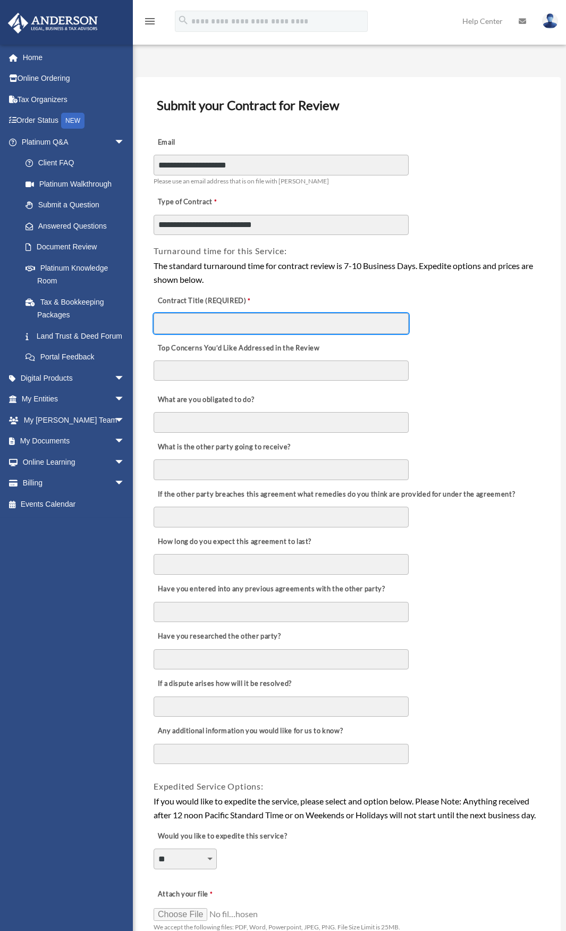
click at [190, 322] on input "Contract Title (REQUIRED)" at bounding box center [281, 323] width 255 height 20
type input "**********"
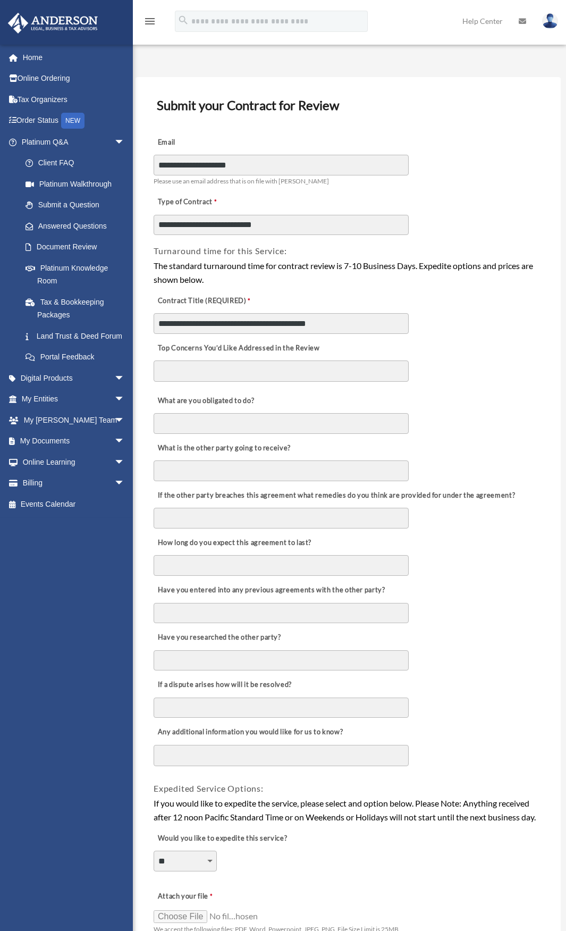
click at [218, 372] on textarea "Top Concerns You’d Like Addressed in the Review" at bounding box center [281, 370] width 255 height 21
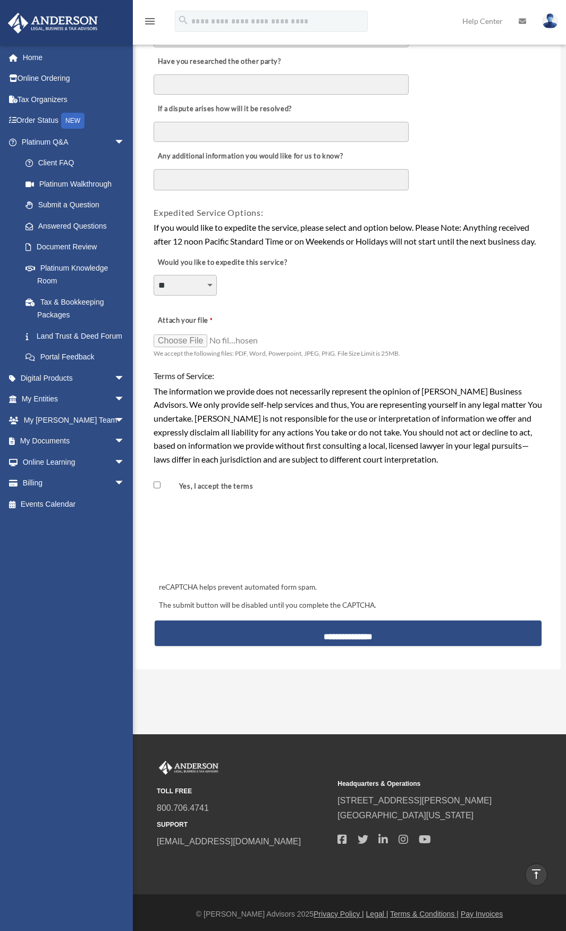
scroll to position [578, 0]
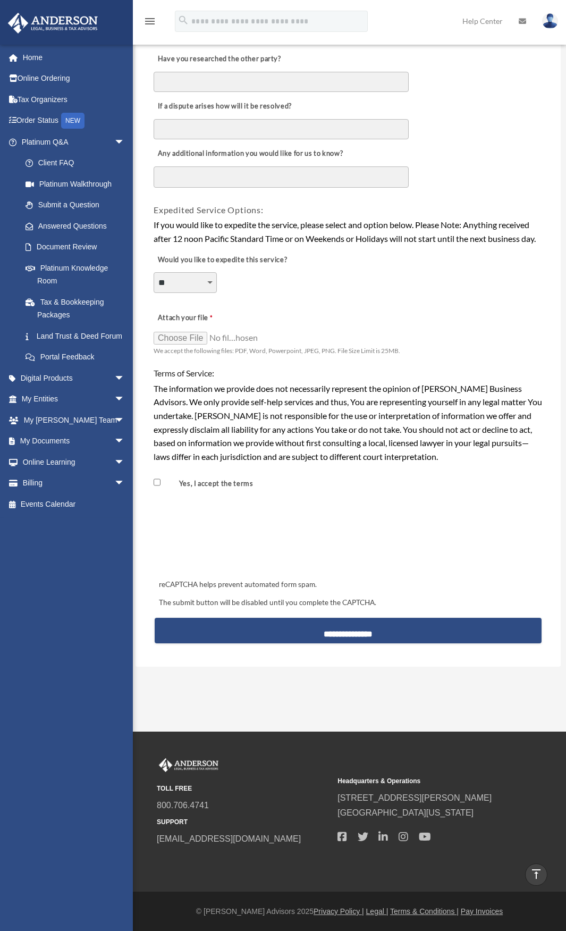
type textarea "**********"
click at [210, 284] on select "**********" at bounding box center [185, 282] width 63 height 20
click at [154, 272] on select "**********" at bounding box center [185, 282] width 63 height 20
click at [204, 339] on input "Attach your file" at bounding box center [207, 337] width 106 height 15
type input "**********"
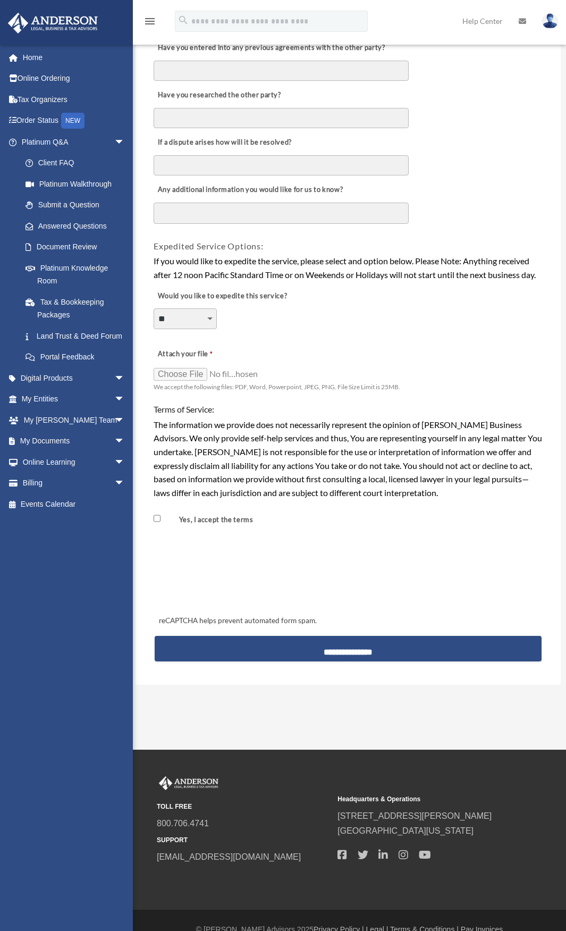
scroll to position [560, 0]
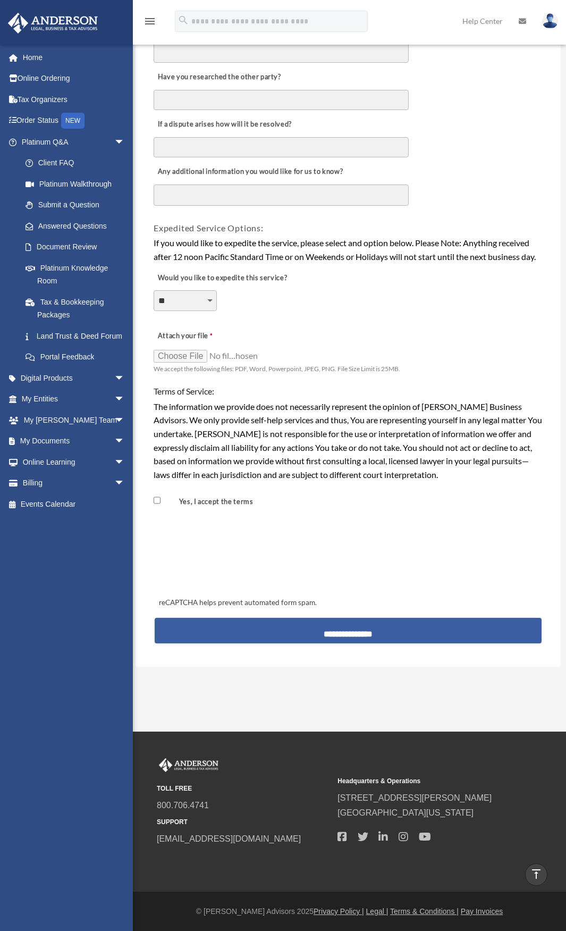
click at [358, 630] on input "**********" at bounding box center [348, 631] width 387 height 26
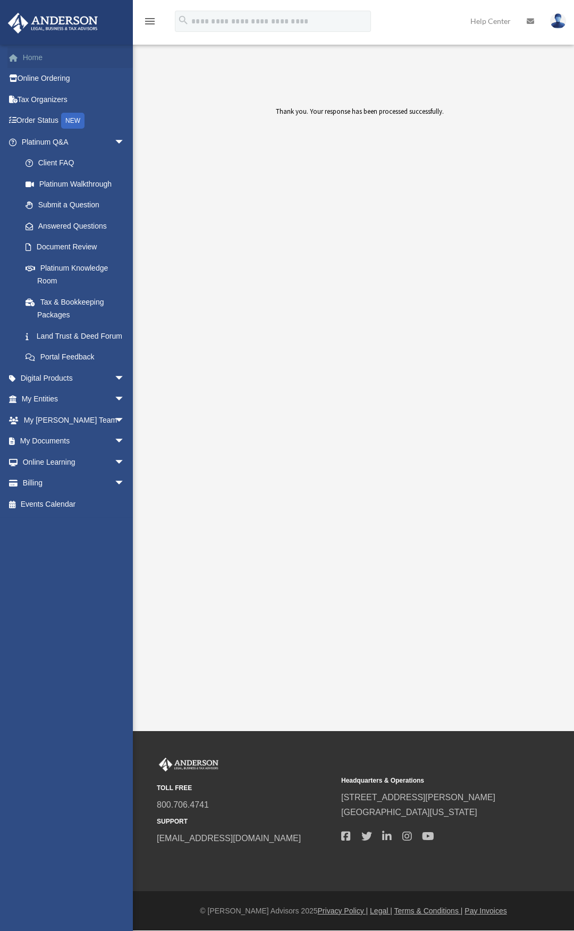
click at [31, 58] on link "Home" at bounding box center [73, 57] width 133 height 21
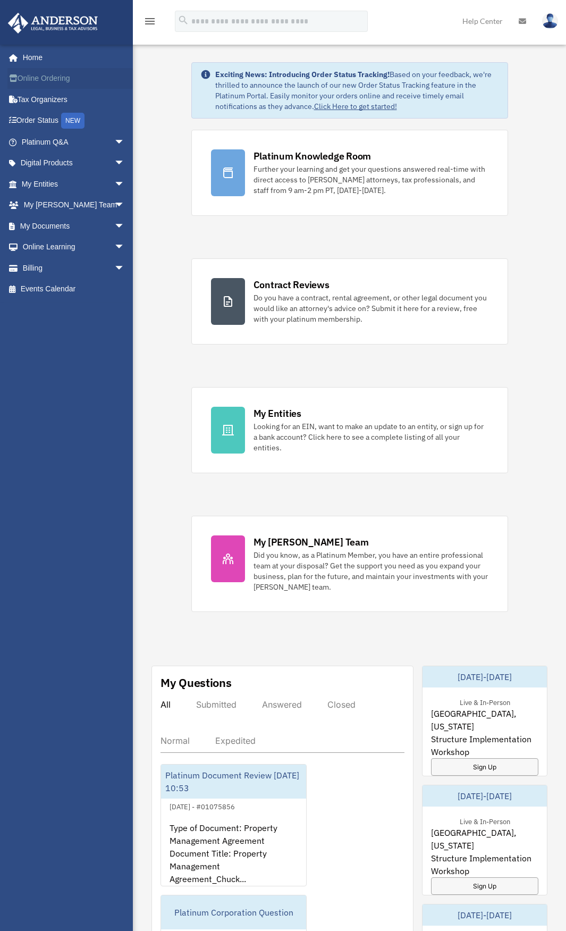
click at [42, 77] on link "Online Ordering" at bounding box center [73, 78] width 133 height 21
